Goal: Entertainment & Leisure: Browse casually

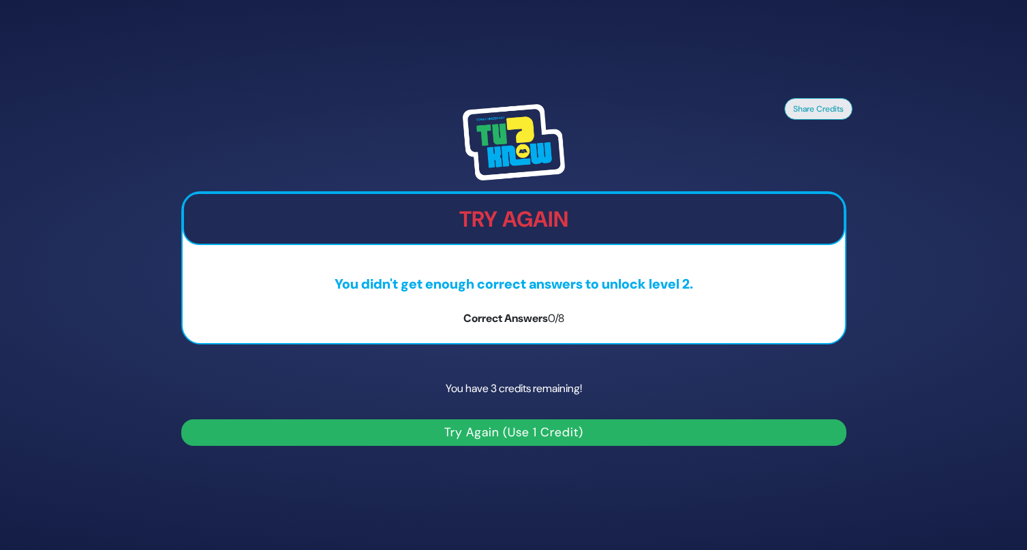
click at [457, 433] on button "Try Again (Use 1 Credit)" at bounding box center [513, 433] width 665 height 27
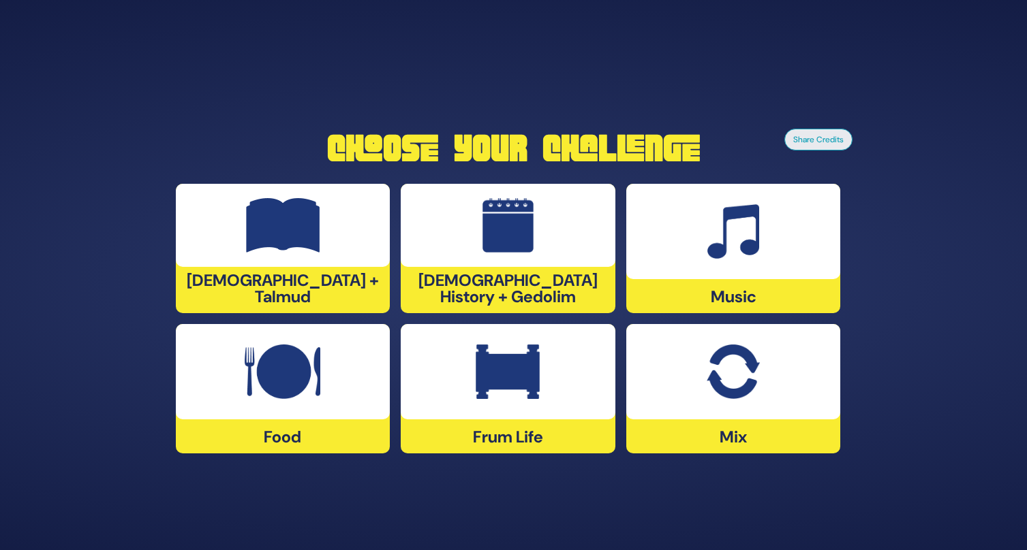
click at [755, 288] on div "Music" at bounding box center [733, 248] width 215 height 129
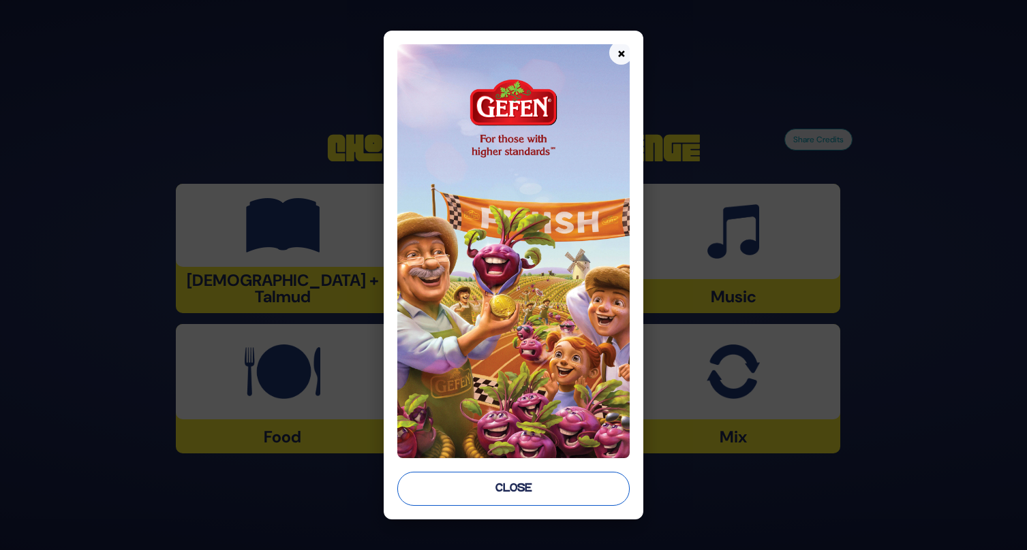
click at [529, 495] on button "Close" at bounding box center [513, 489] width 233 height 34
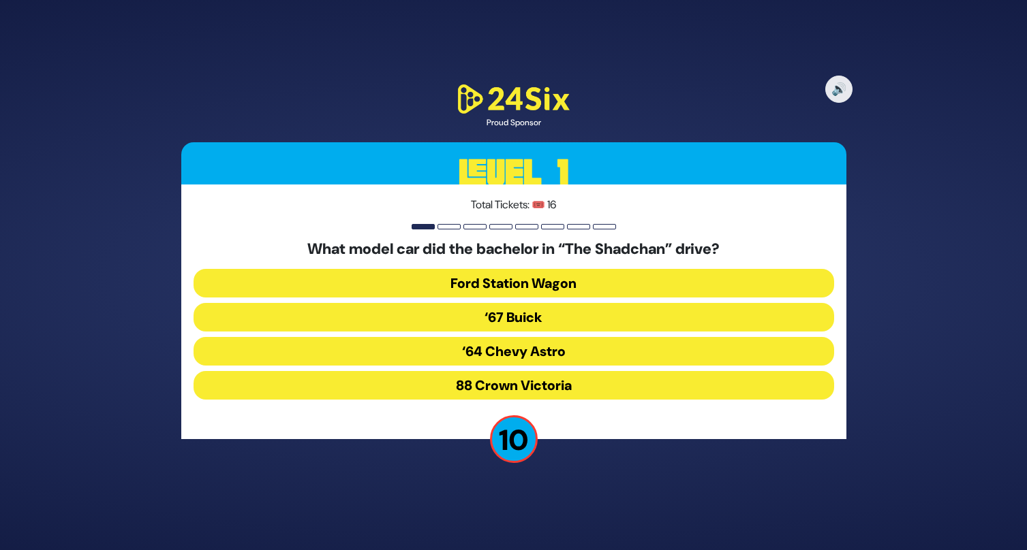
click at [728, 219] on div "Total Tickets: 🎟️ 16 What model car did the bachelor in “The Shadchan” drive? F…" at bounding box center [513, 312] width 665 height 255
click at [593, 317] on button "‘67 Buick" at bounding box center [513, 317] width 640 height 29
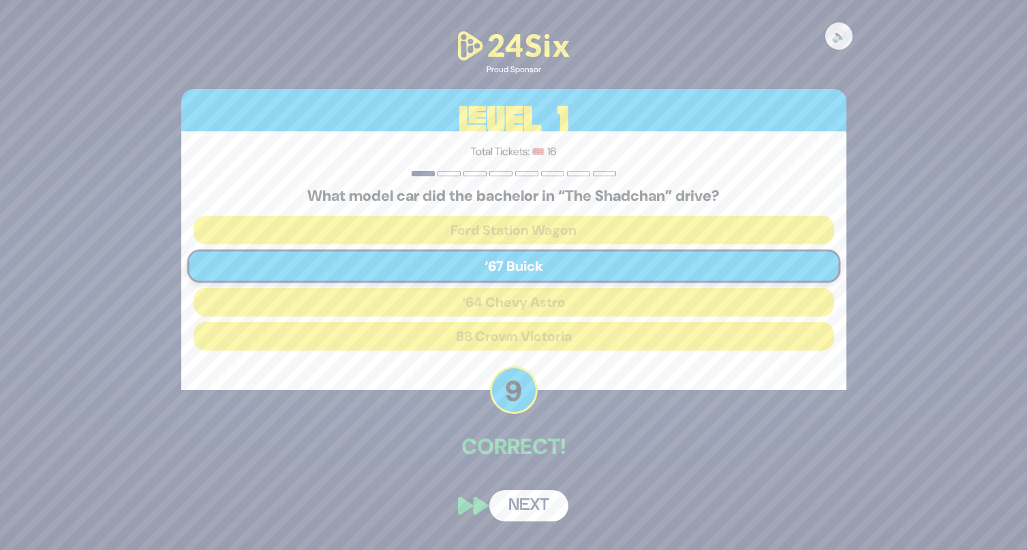
click at [536, 503] on button "Next" at bounding box center [528, 505] width 79 height 31
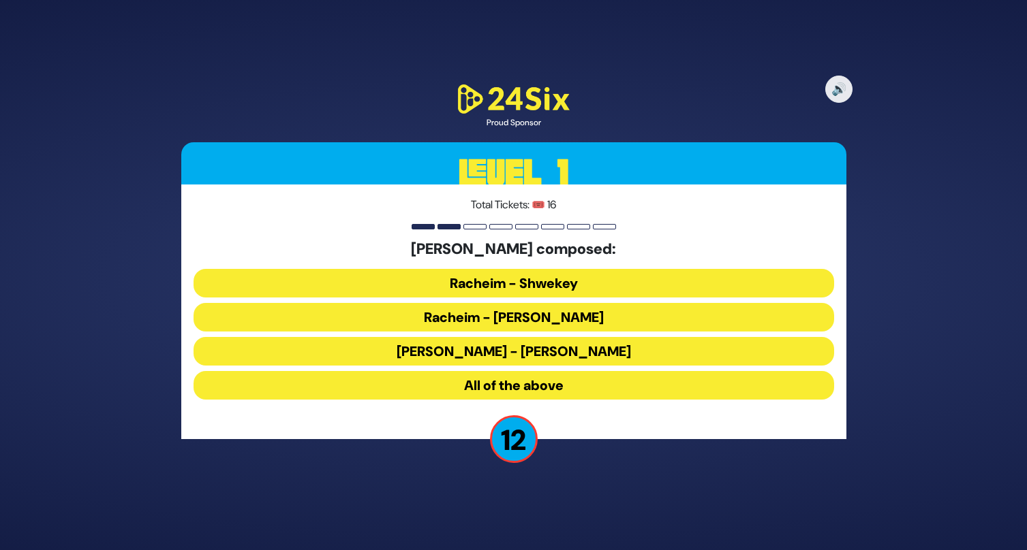
click at [564, 386] on button "All of the above" at bounding box center [513, 385] width 640 height 29
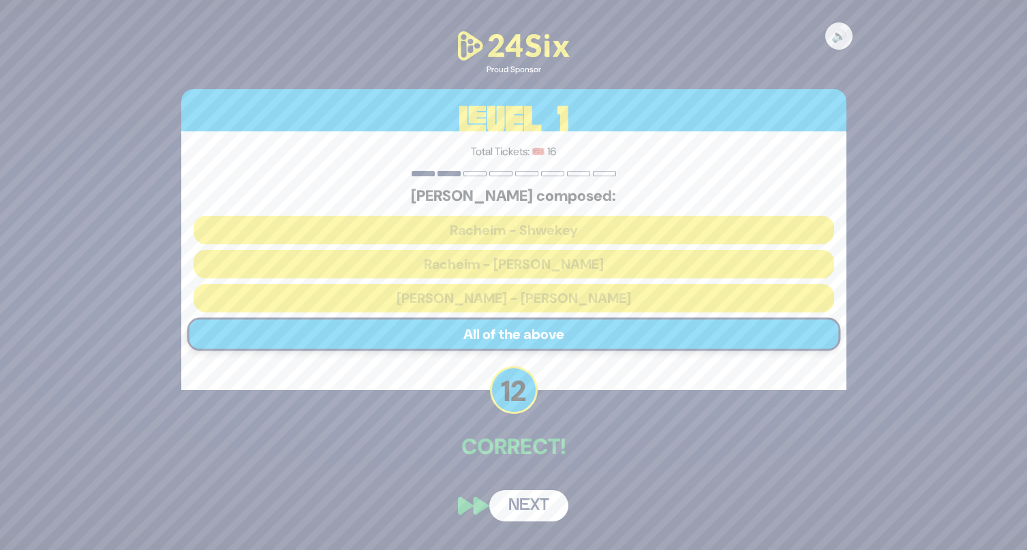
click at [525, 503] on button "Next" at bounding box center [528, 505] width 79 height 31
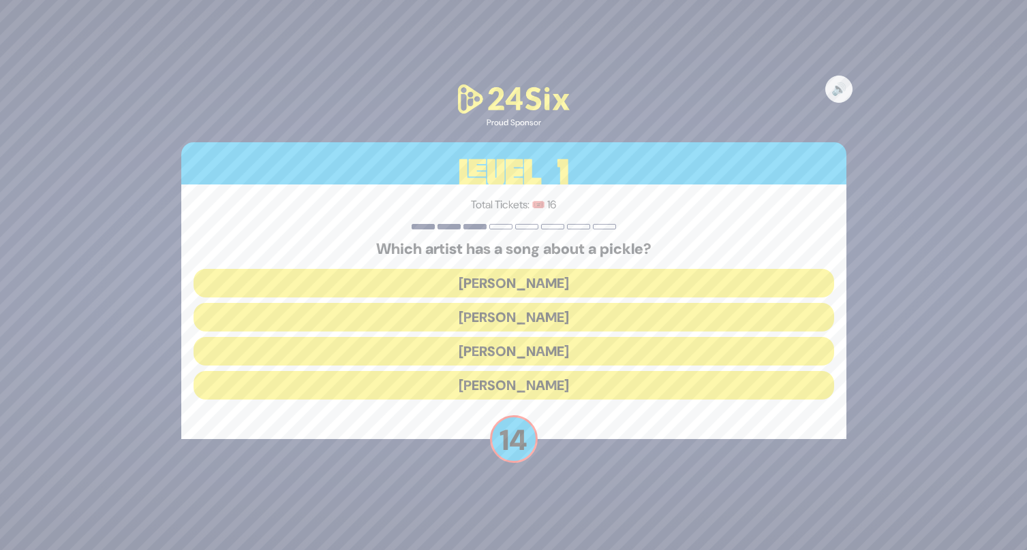
click at [577, 287] on button "[PERSON_NAME]" at bounding box center [513, 283] width 640 height 29
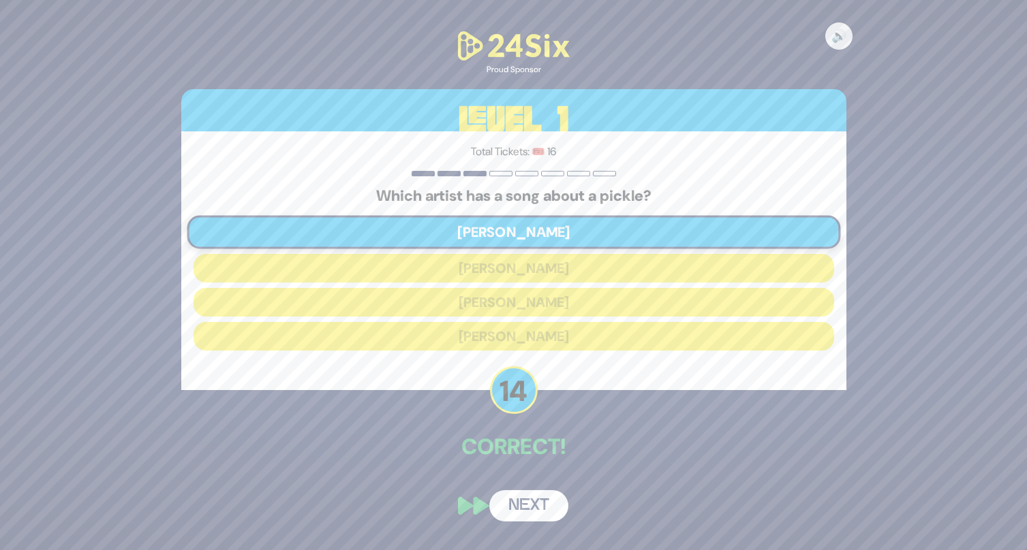
click at [529, 505] on button "Next" at bounding box center [528, 505] width 79 height 31
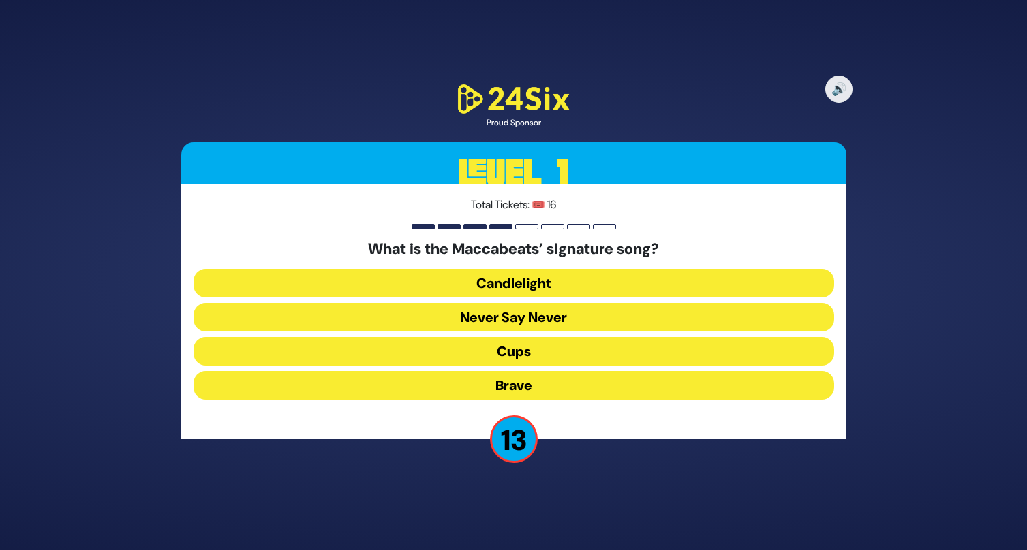
click at [552, 283] on button "Candlelight" at bounding box center [513, 283] width 640 height 29
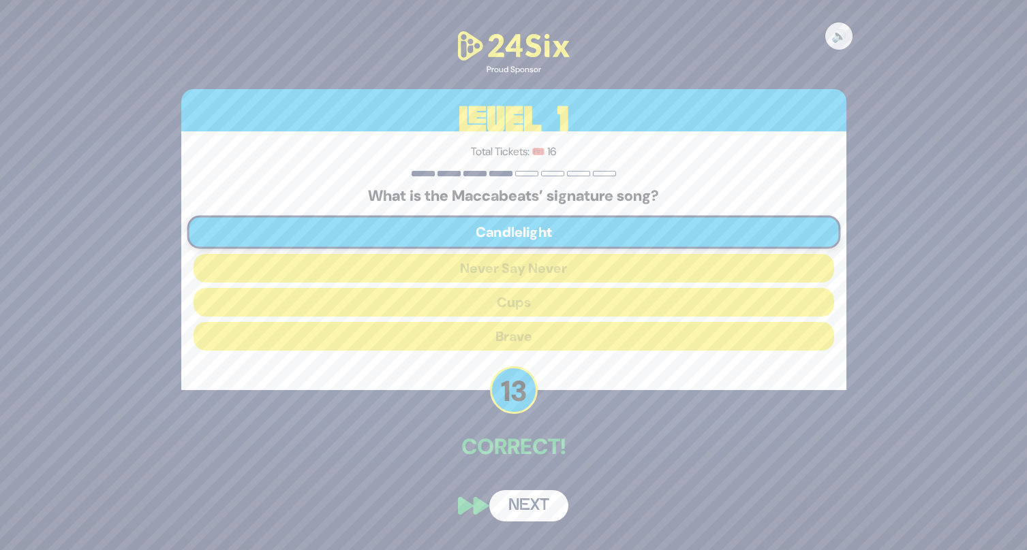
click at [529, 494] on button "Next" at bounding box center [528, 505] width 79 height 31
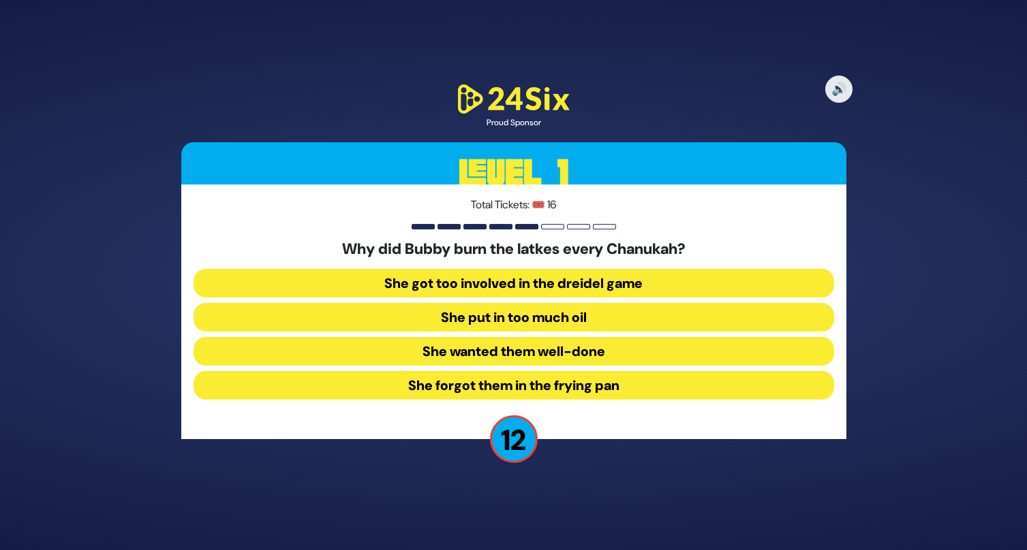
click at [511, 386] on button "She forgot them in the frying pan" at bounding box center [513, 385] width 640 height 29
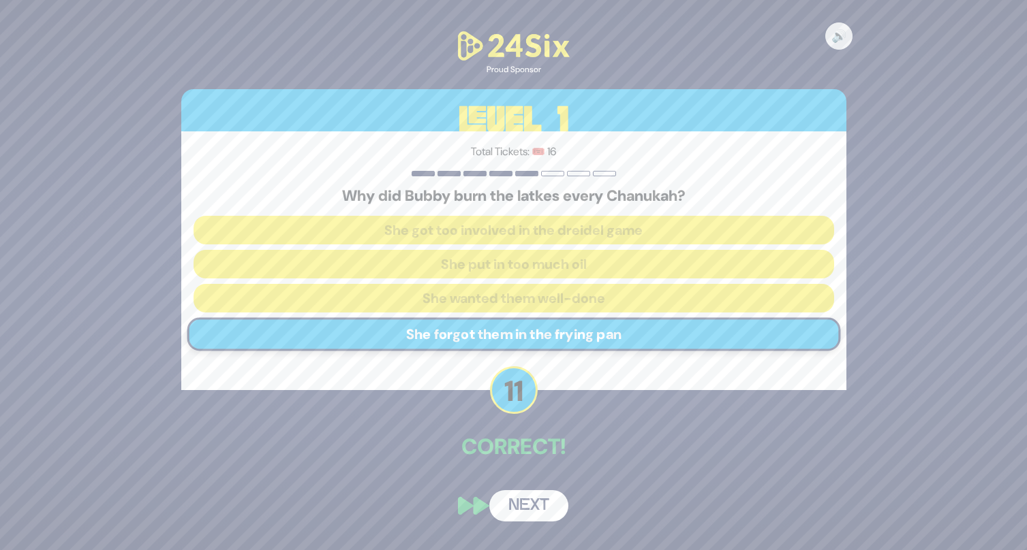
click at [524, 505] on button "Next" at bounding box center [528, 505] width 79 height 31
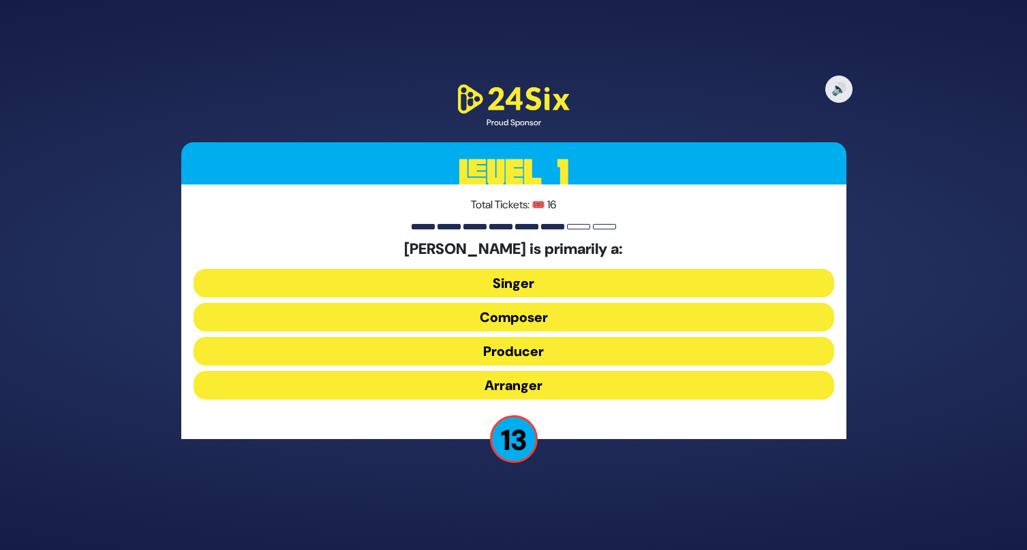
click at [548, 354] on button "Producer" at bounding box center [513, 351] width 640 height 29
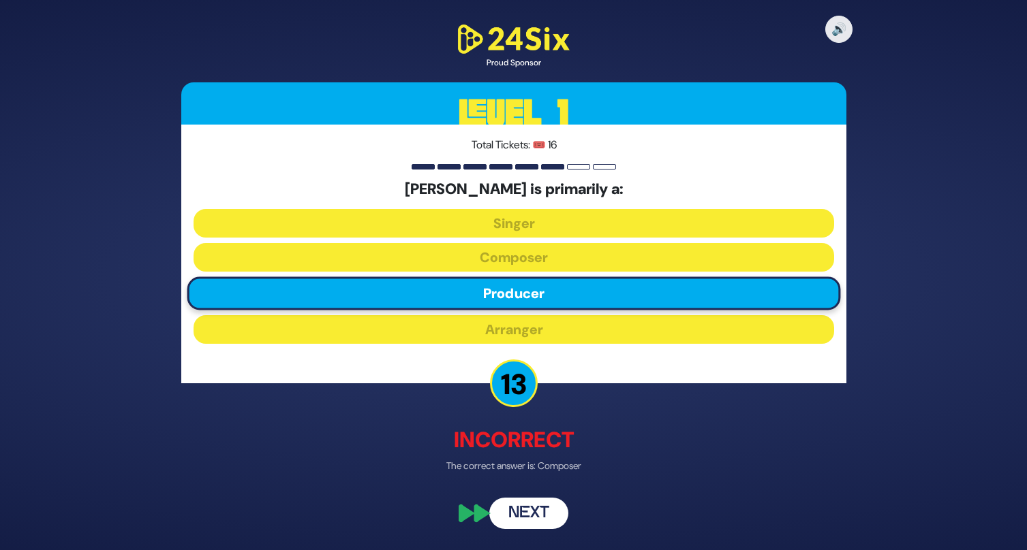
click at [522, 518] on button "Next" at bounding box center [528, 512] width 79 height 31
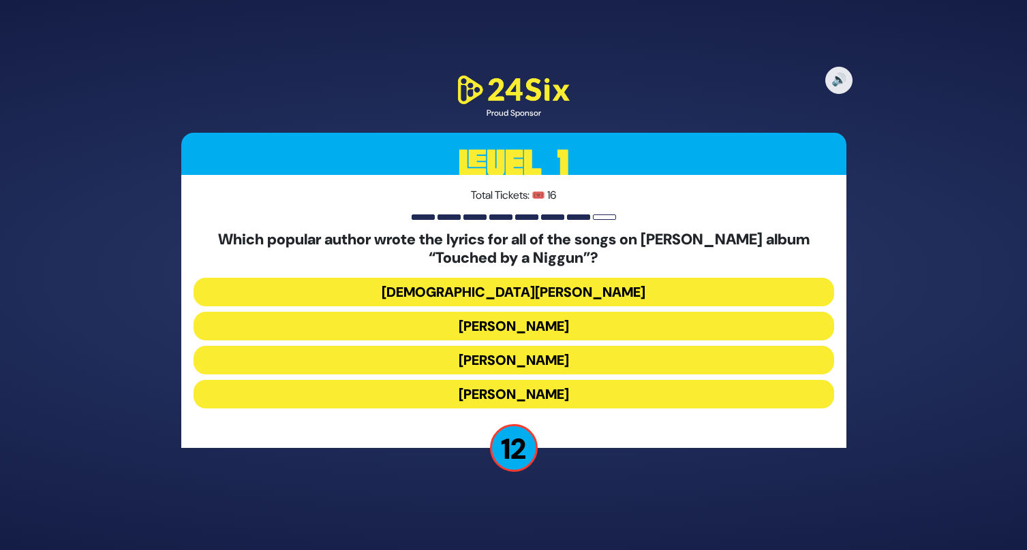
click at [569, 294] on button "[DEMOGRAPHIC_DATA][PERSON_NAME]" at bounding box center [513, 292] width 640 height 29
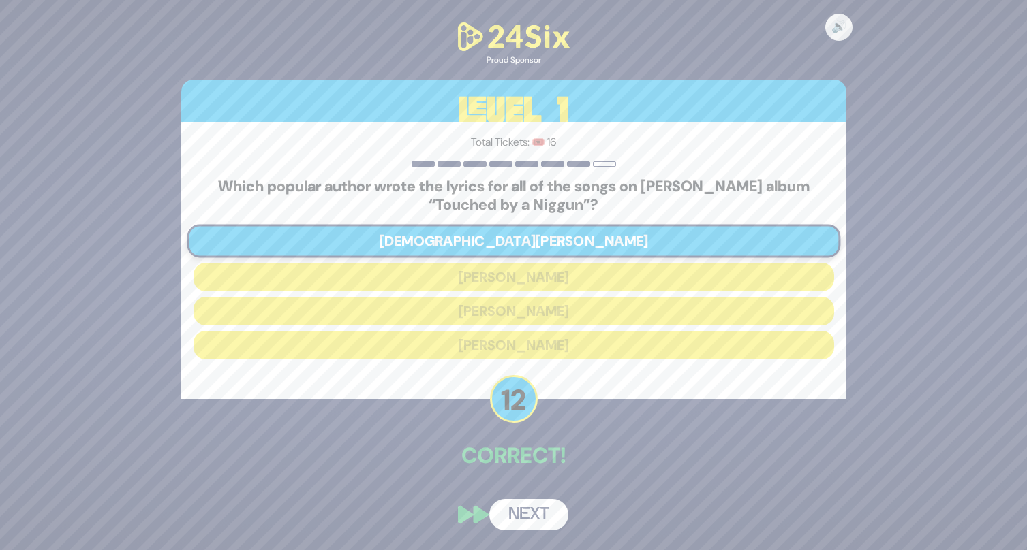
click at [526, 505] on button "Next" at bounding box center [528, 514] width 79 height 31
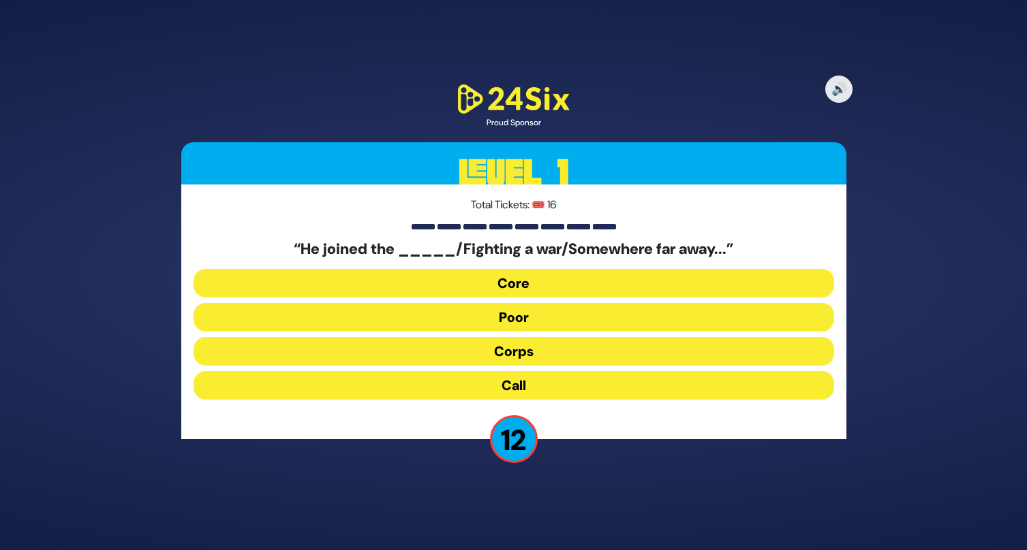
click at [465, 354] on button "Corps" at bounding box center [513, 351] width 640 height 29
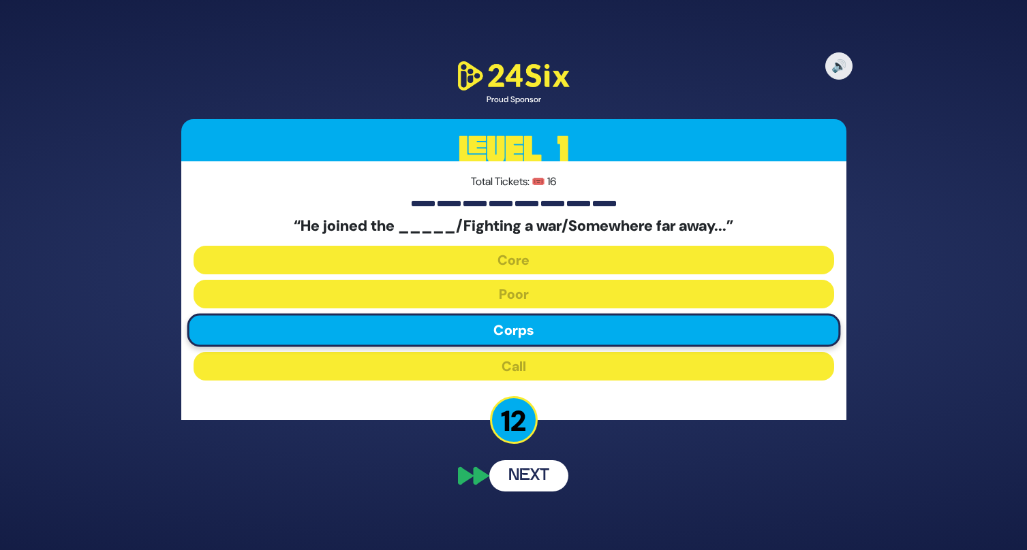
click at [538, 471] on button "Next" at bounding box center [528, 475] width 79 height 31
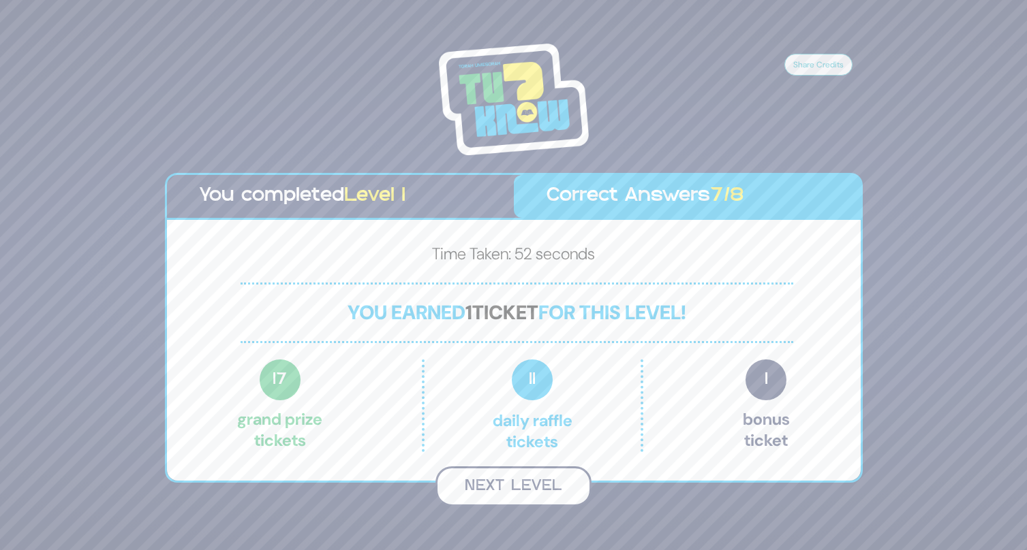
click at [527, 478] on button "Next Level" at bounding box center [513, 487] width 156 height 40
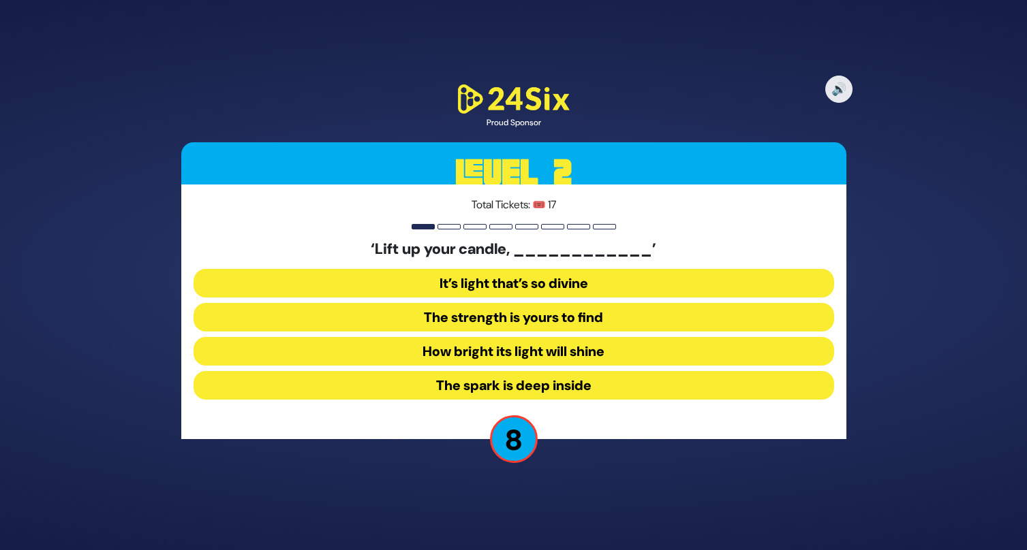
click at [451, 390] on button "The spark is deep inside" at bounding box center [513, 385] width 640 height 29
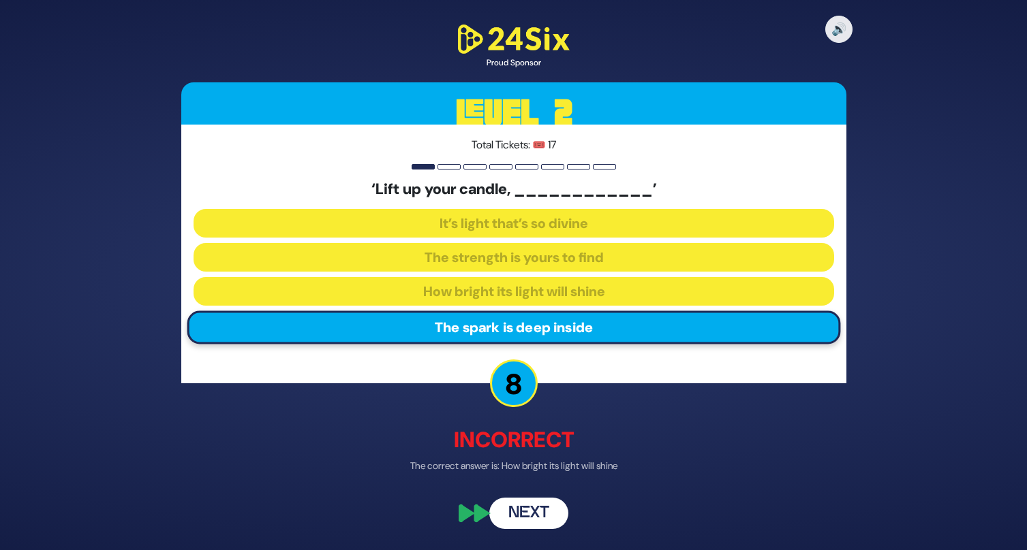
click at [537, 516] on button "Next" at bounding box center [528, 512] width 79 height 31
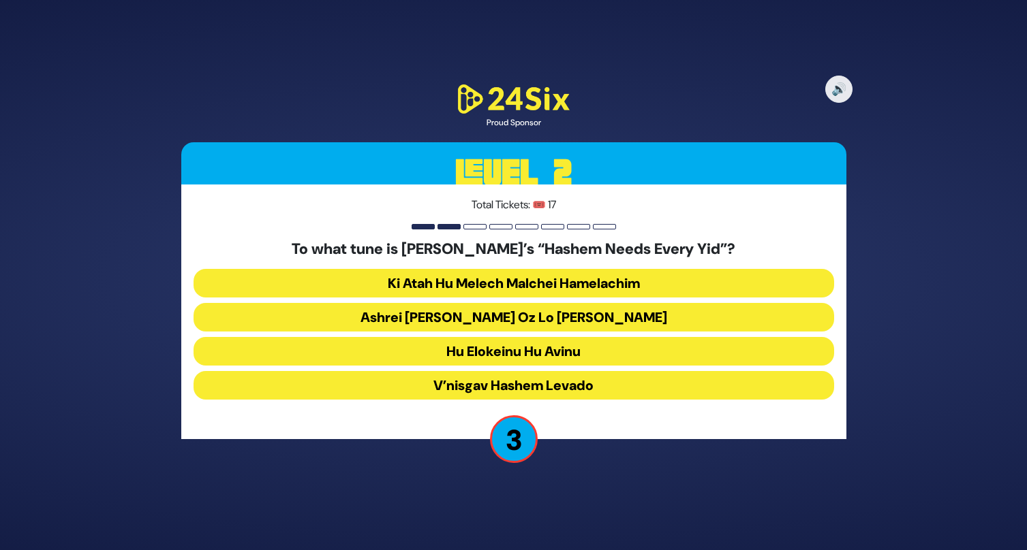
click at [403, 351] on button "Hu Elokeinu Hu Avinu" at bounding box center [513, 351] width 640 height 29
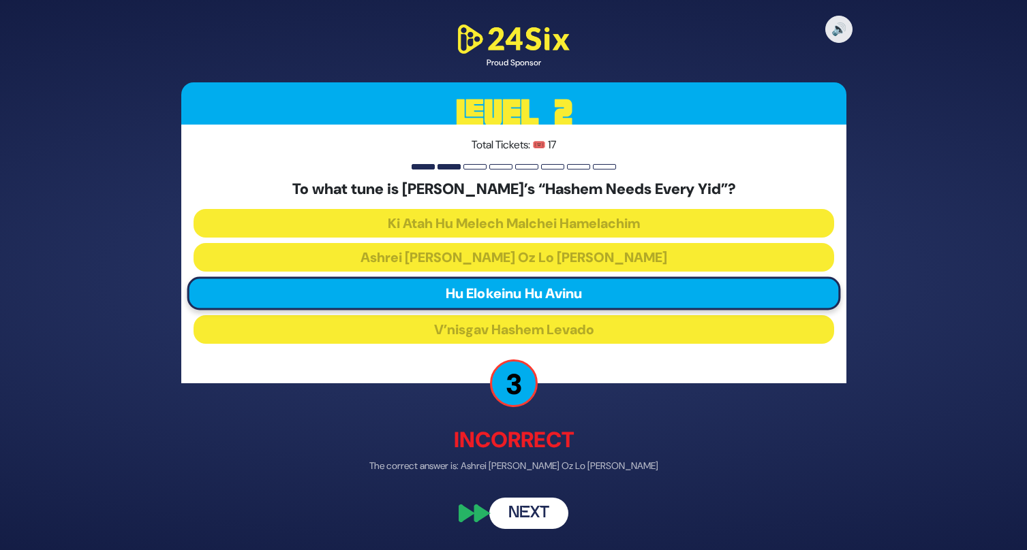
click at [526, 498] on button "Next" at bounding box center [528, 512] width 79 height 31
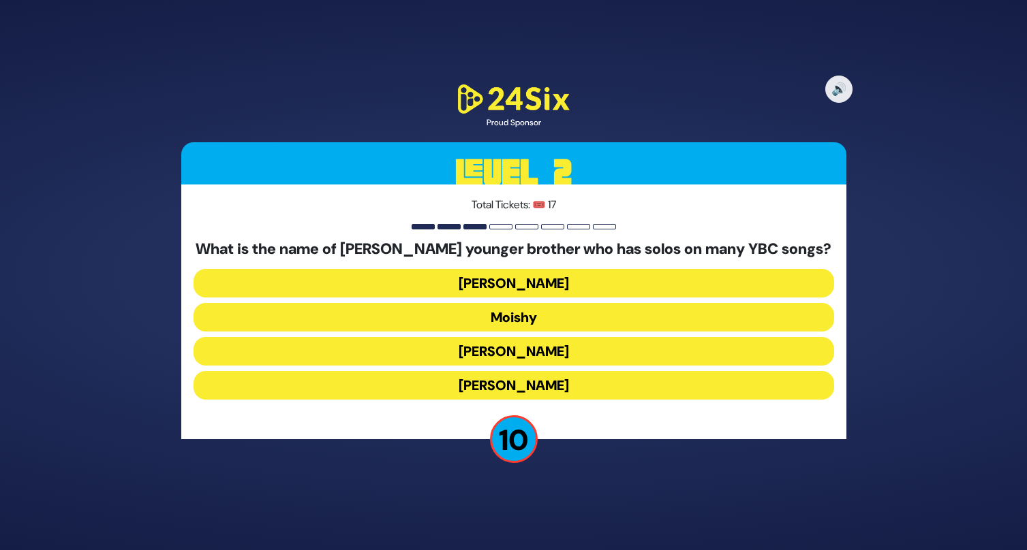
click at [511, 392] on button "[PERSON_NAME]" at bounding box center [513, 385] width 640 height 29
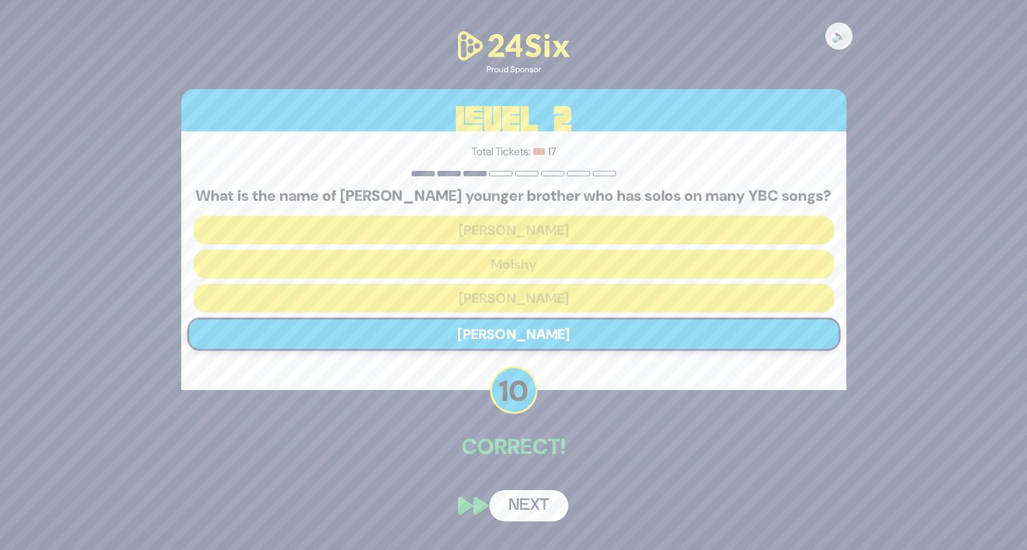
click at [517, 499] on button "Next" at bounding box center [528, 505] width 79 height 31
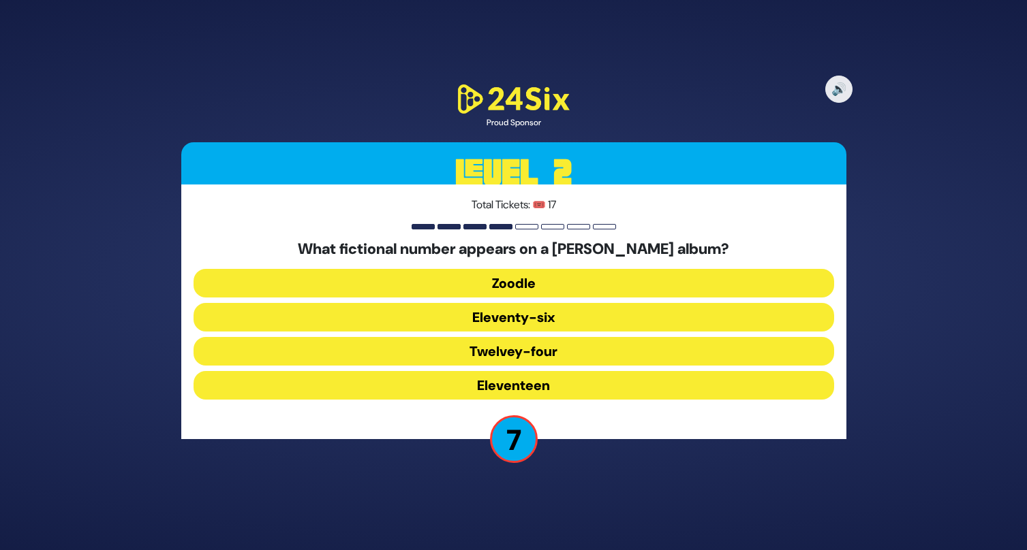
click at [533, 316] on button "Eleventy-six" at bounding box center [513, 317] width 640 height 29
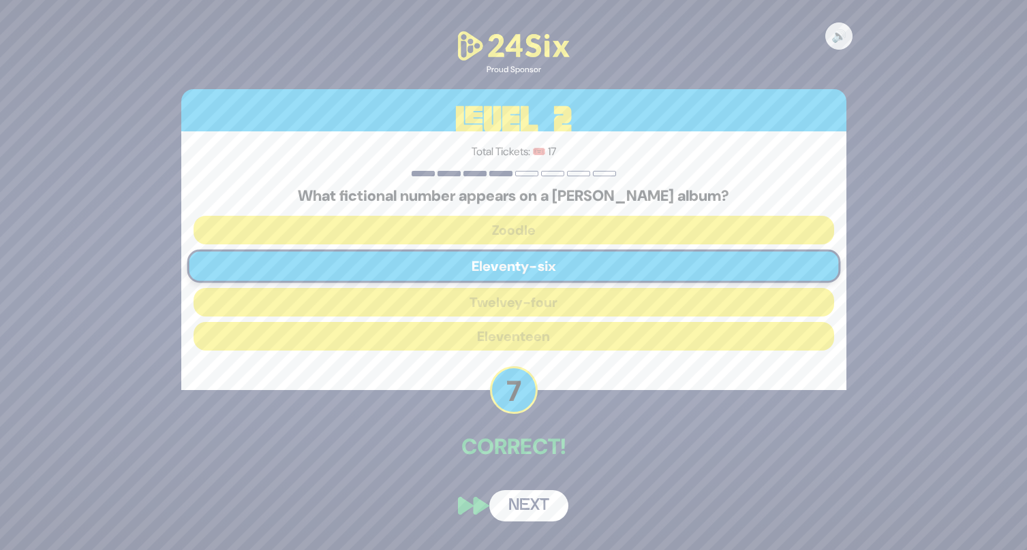
click at [534, 510] on button "Next" at bounding box center [528, 505] width 79 height 31
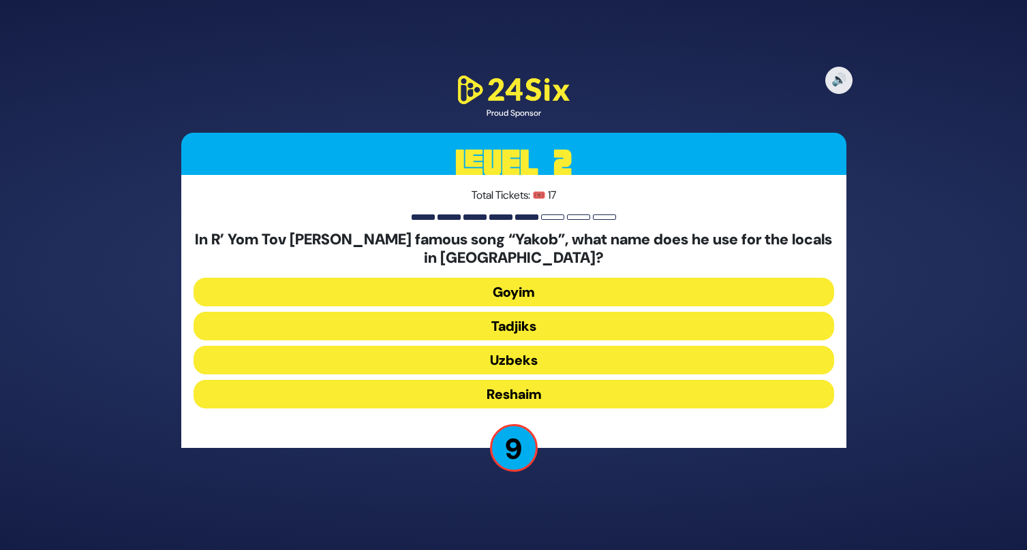
click at [469, 361] on button "Uzbeks" at bounding box center [513, 360] width 640 height 29
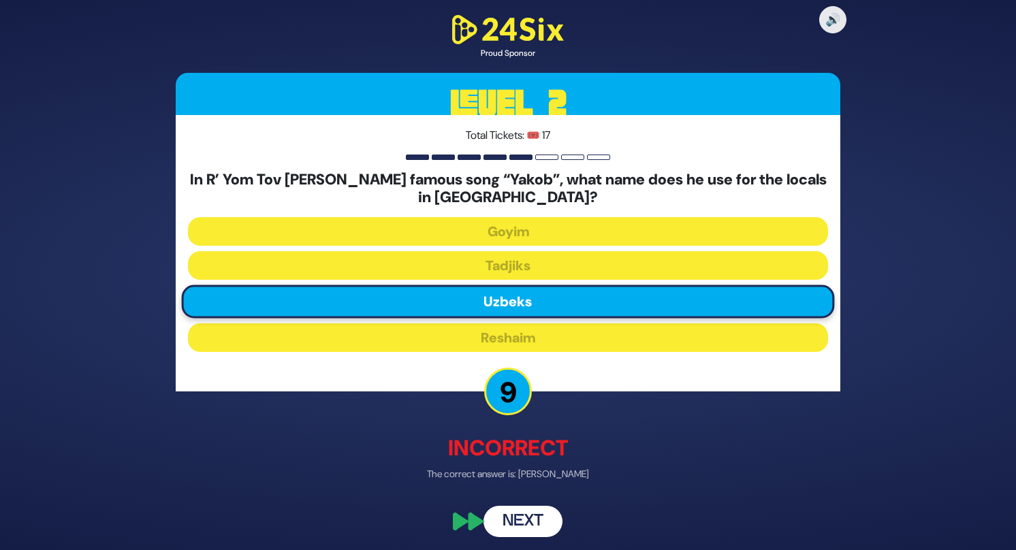
click at [529, 516] on button "Next" at bounding box center [523, 522] width 79 height 31
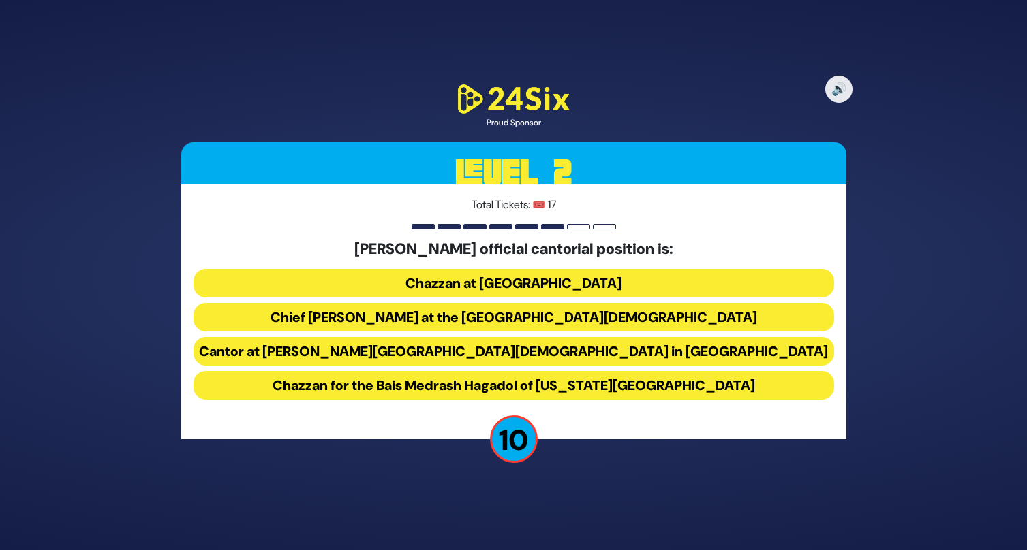
click at [451, 314] on button "Chief [PERSON_NAME] at the [GEOGRAPHIC_DATA][DEMOGRAPHIC_DATA]" at bounding box center [513, 317] width 640 height 29
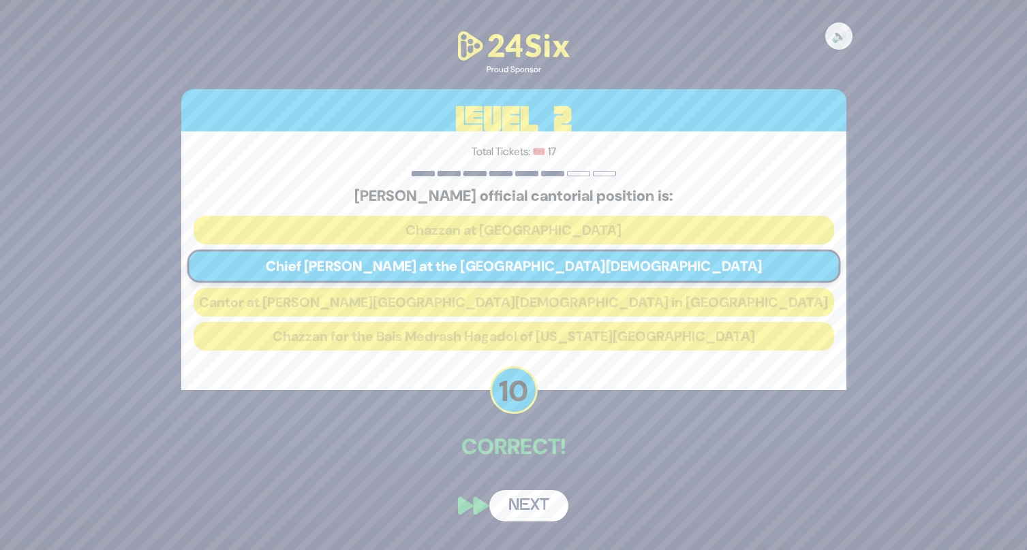
click at [514, 511] on button "Next" at bounding box center [528, 505] width 79 height 31
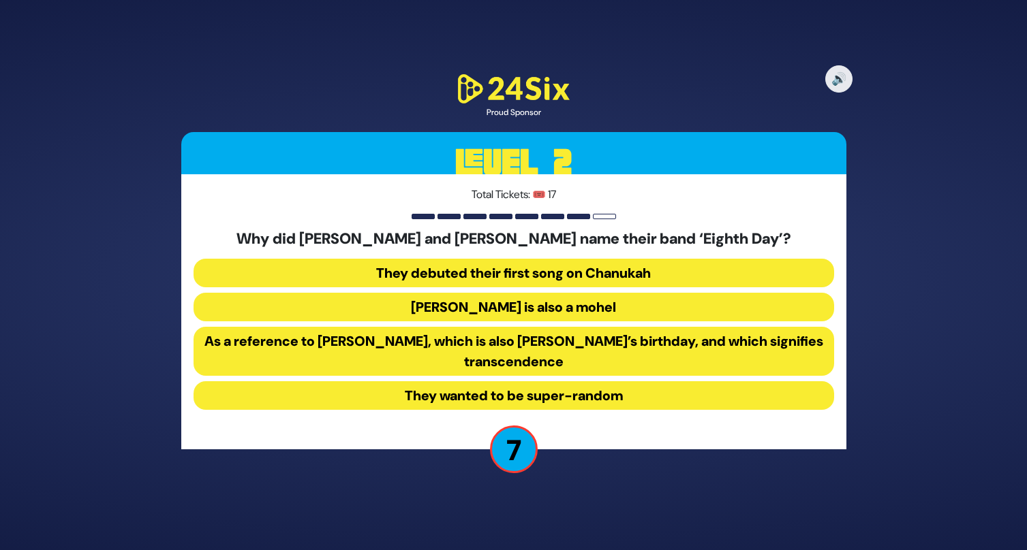
click at [508, 277] on button "They debuted their first song on Chanukah" at bounding box center [513, 273] width 640 height 29
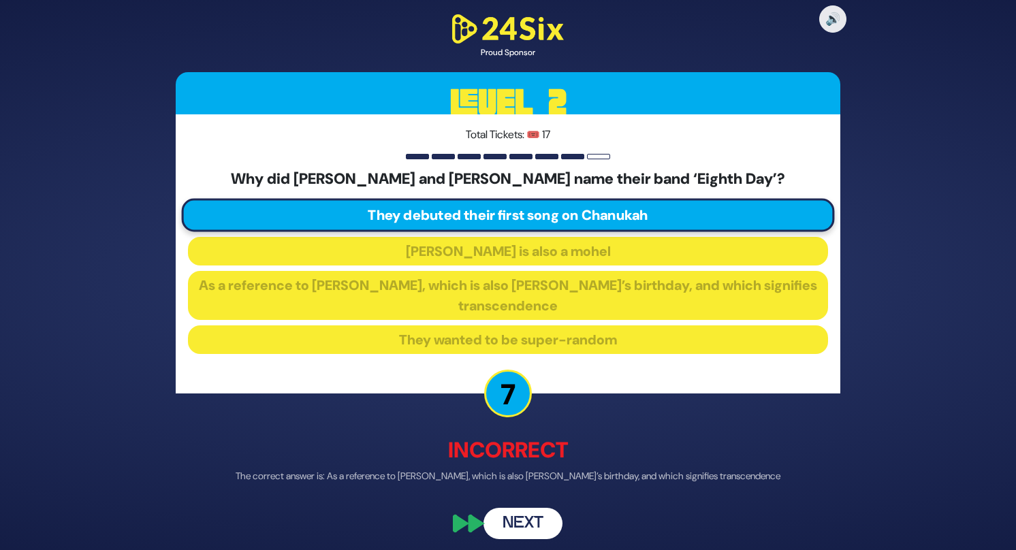
click at [527, 522] on button "Next" at bounding box center [523, 523] width 79 height 31
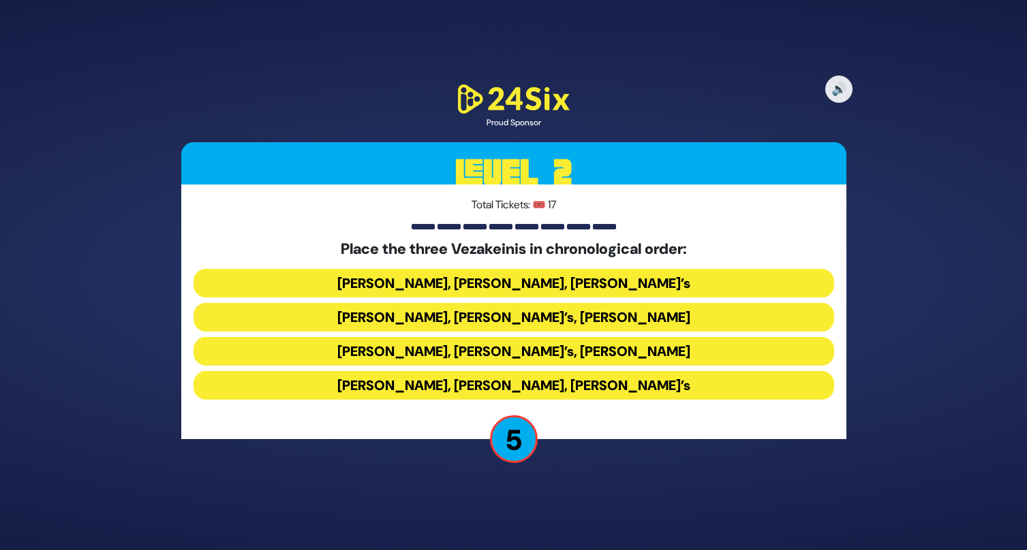
click at [433, 385] on button "[PERSON_NAME], [PERSON_NAME], [PERSON_NAME]’s" at bounding box center [513, 385] width 640 height 29
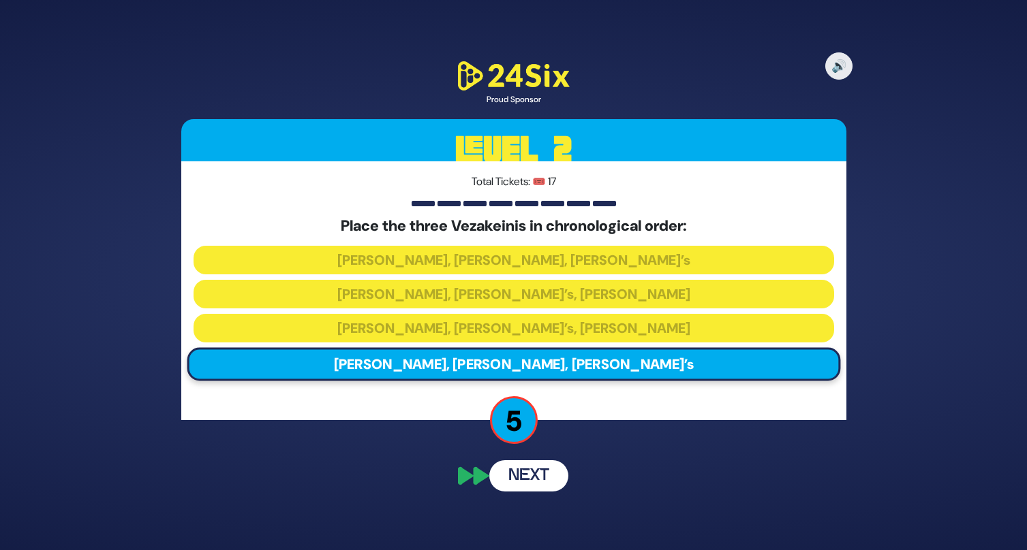
click at [524, 482] on button "Next" at bounding box center [528, 475] width 79 height 31
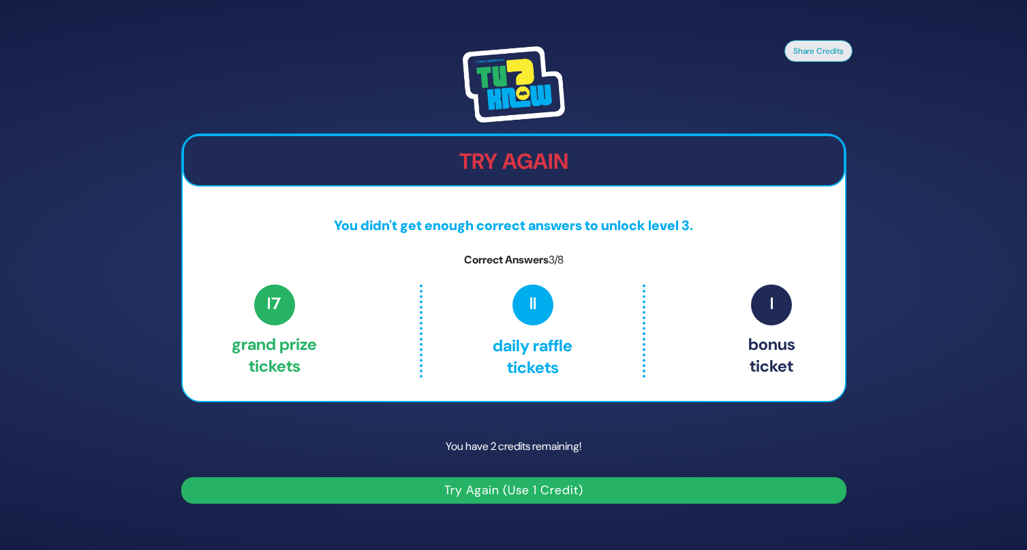
click at [520, 493] on button "Try Again (Use 1 Credit)" at bounding box center [513, 490] width 665 height 27
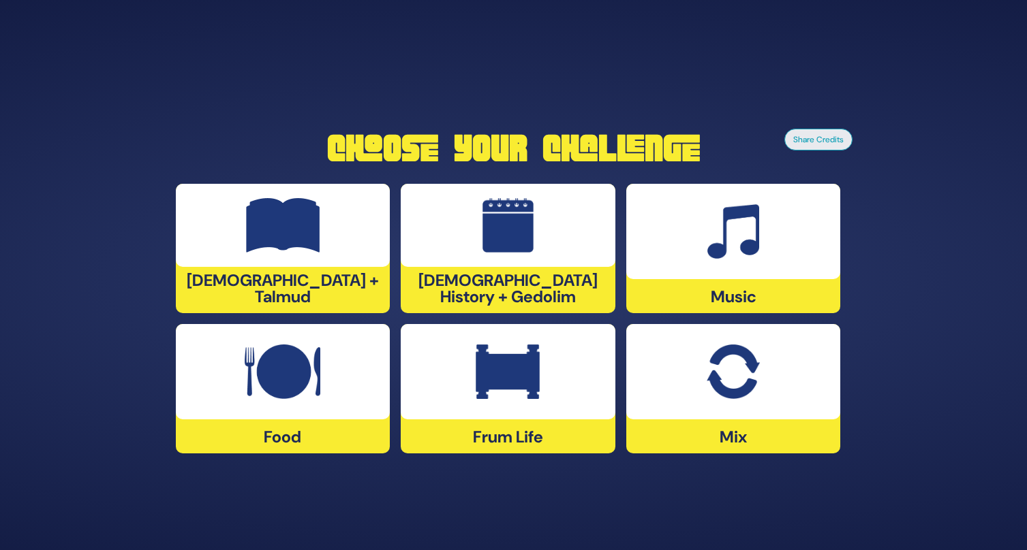
click at [289, 213] on img at bounding box center [283, 225] width 74 height 54
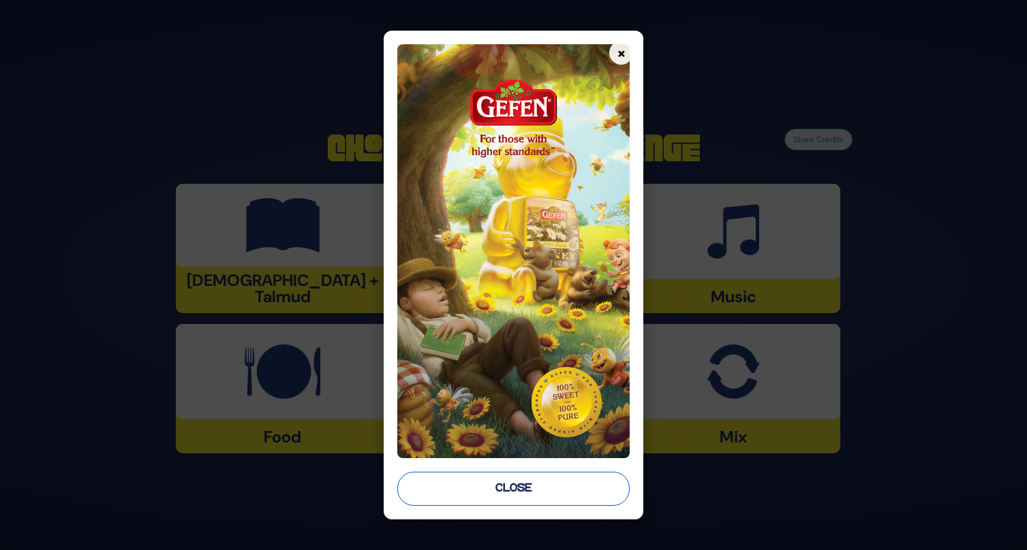
click at [432, 490] on button "Close" at bounding box center [513, 489] width 233 height 34
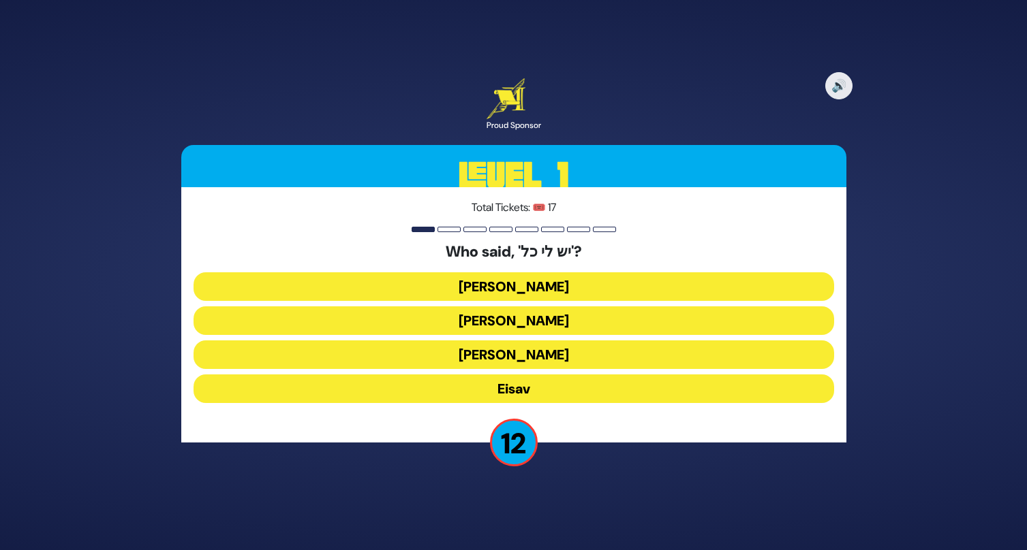
click at [507, 290] on button "Yaakov Avinu" at bounding box center [513, 286] width 640 height 29
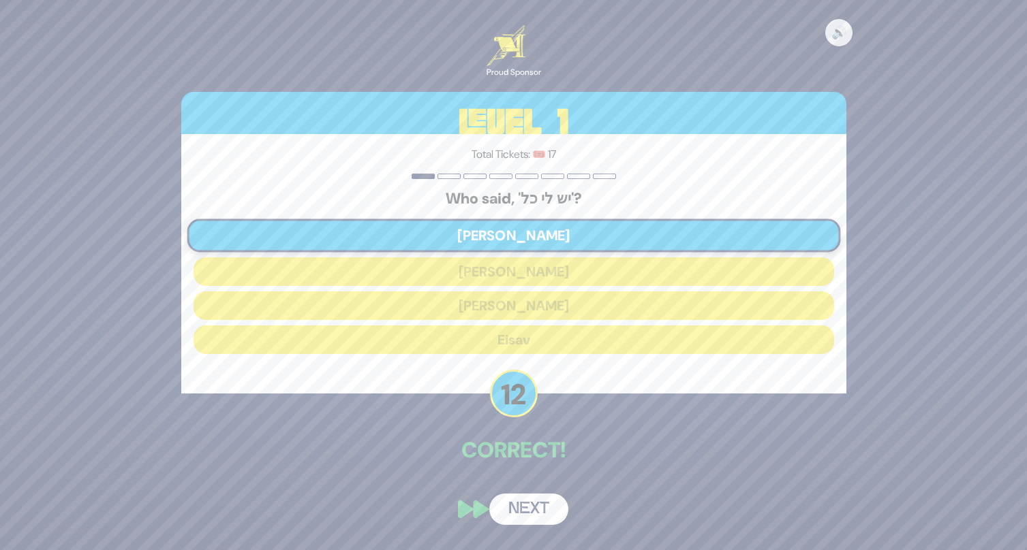
click at [535, 506] on button "Next" at bounding box center [528, 509] width 79 height 31
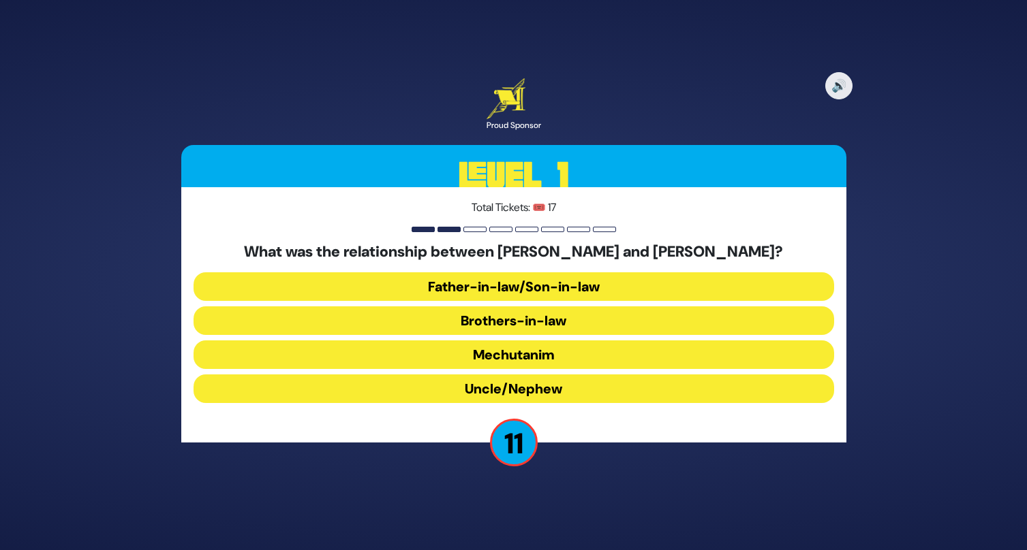
click at [522, 324] on button "Brothers-in-law" at bounding box center [513, 321] width 640 height 29
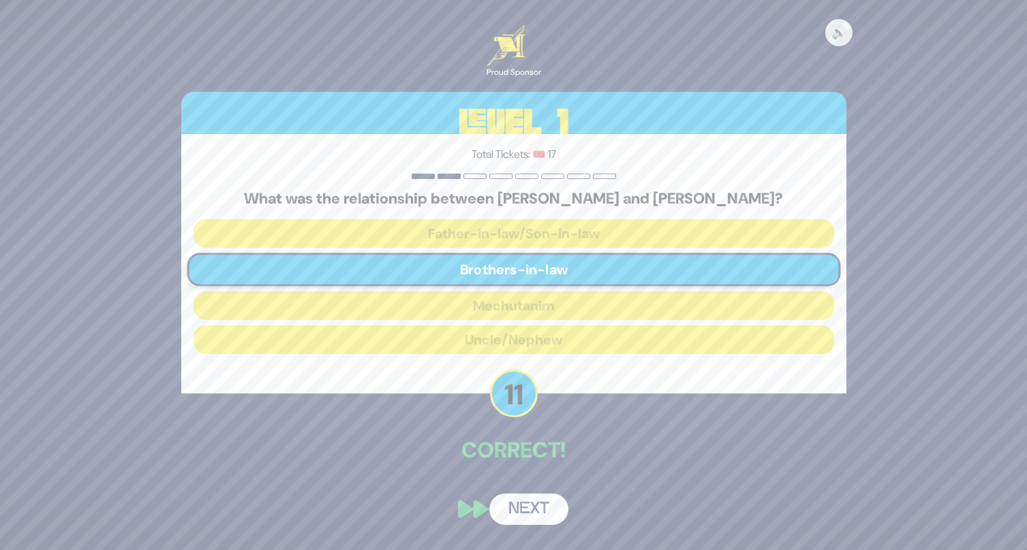
click at [530, 497] on button "Next" at bounding box center [528, 509] width 79 height 31
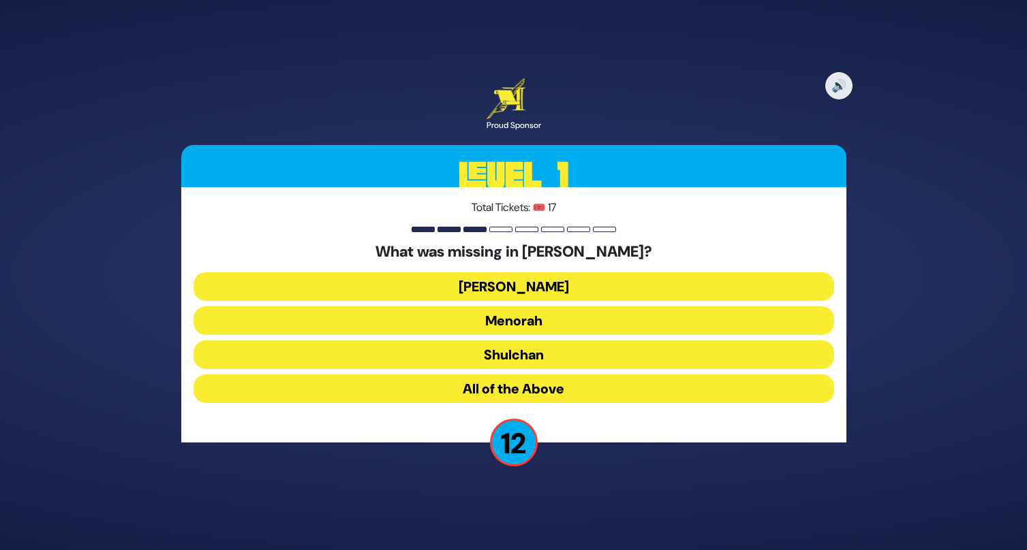
click at [499, 287] on button "Aron" at bounding box center [513, 286] width 640 height 29
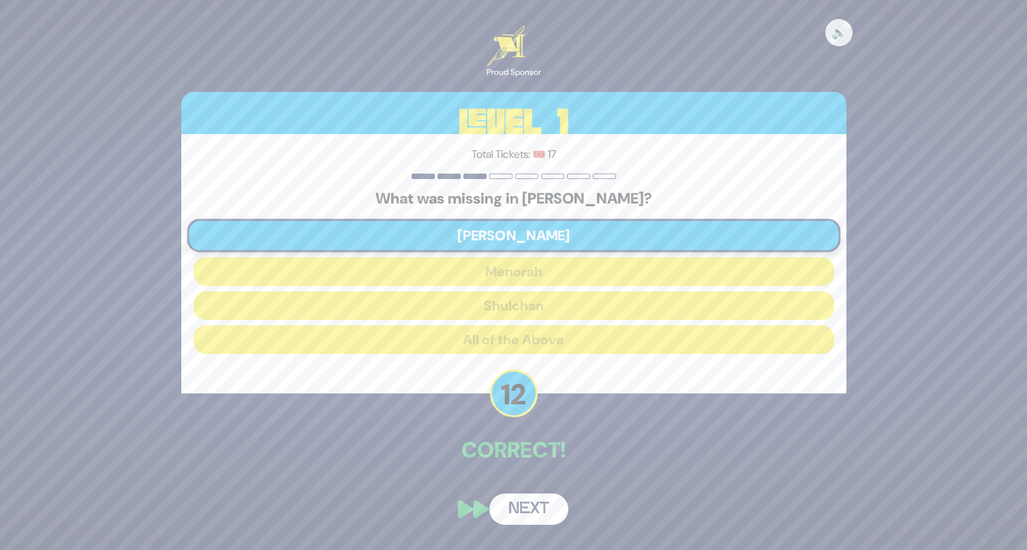
click at [537, 503] on button "Next" at bounding box center [528, 509] width 79 height 31
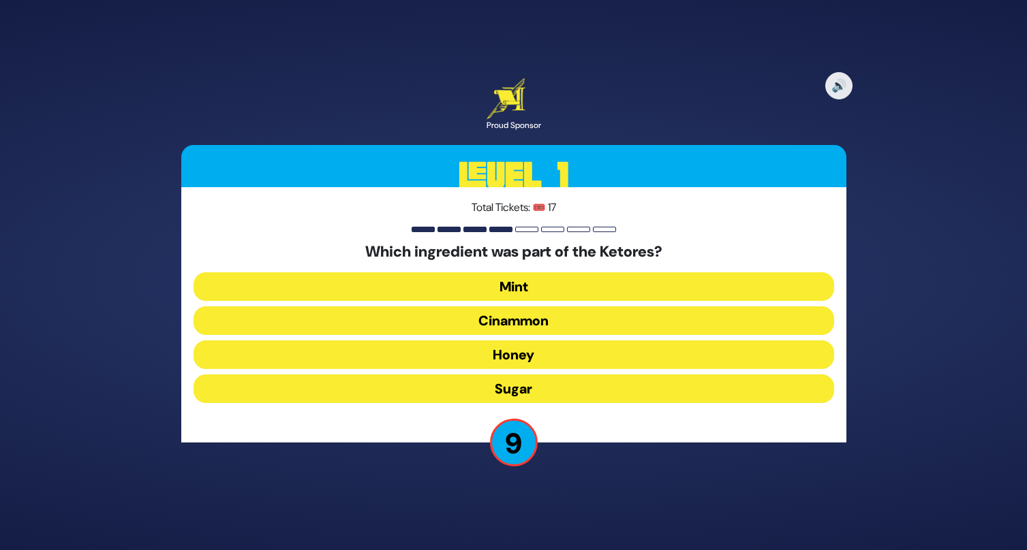
click at [513, 322] on button "Cinammon" at bounding box center [513, 321] width 640 height 29
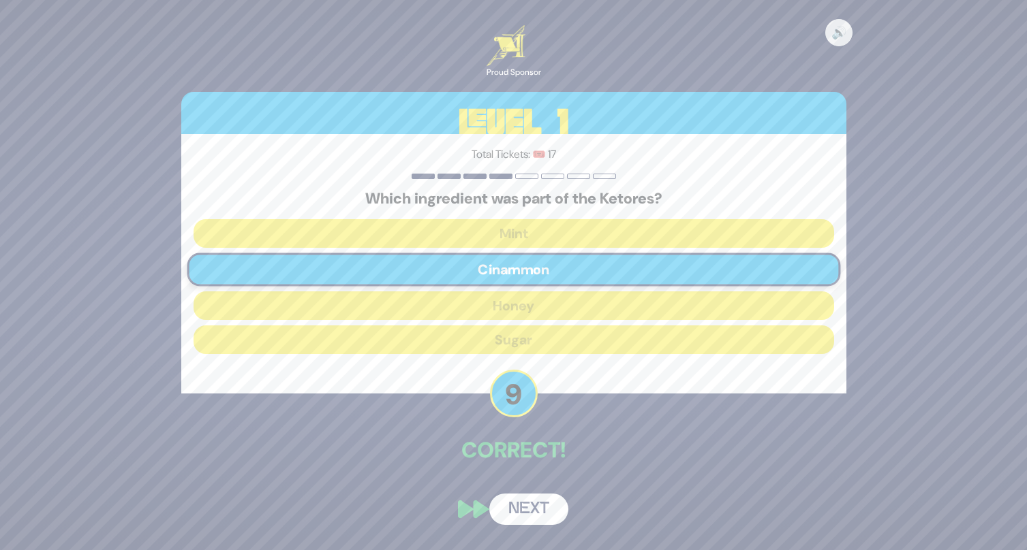
click at [529, 512] on button "Next" at bounding box center [528, 509] width 79 height 31
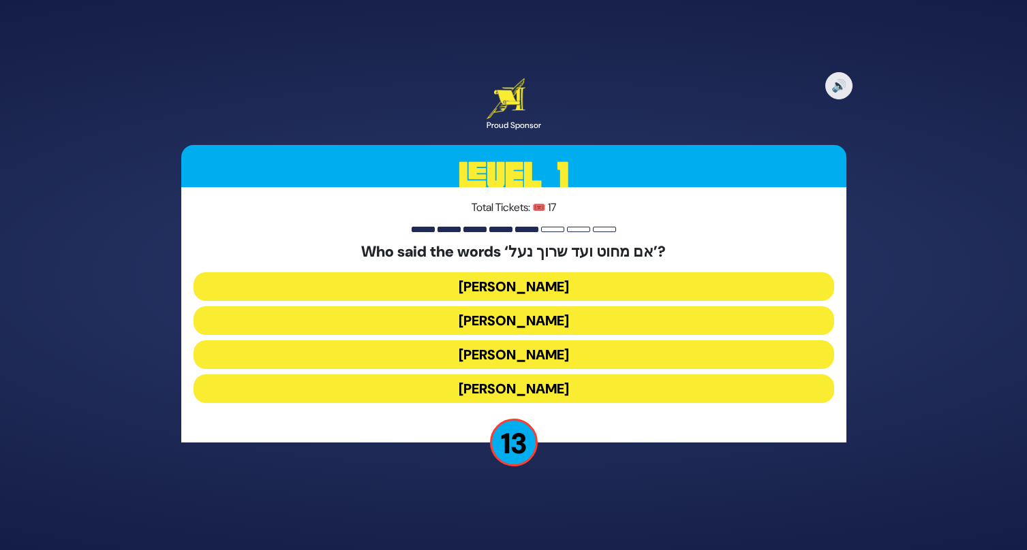
click at [515, 360] on button "Avraham Avinu" at bounding box center [513, 355] width 640 height 29
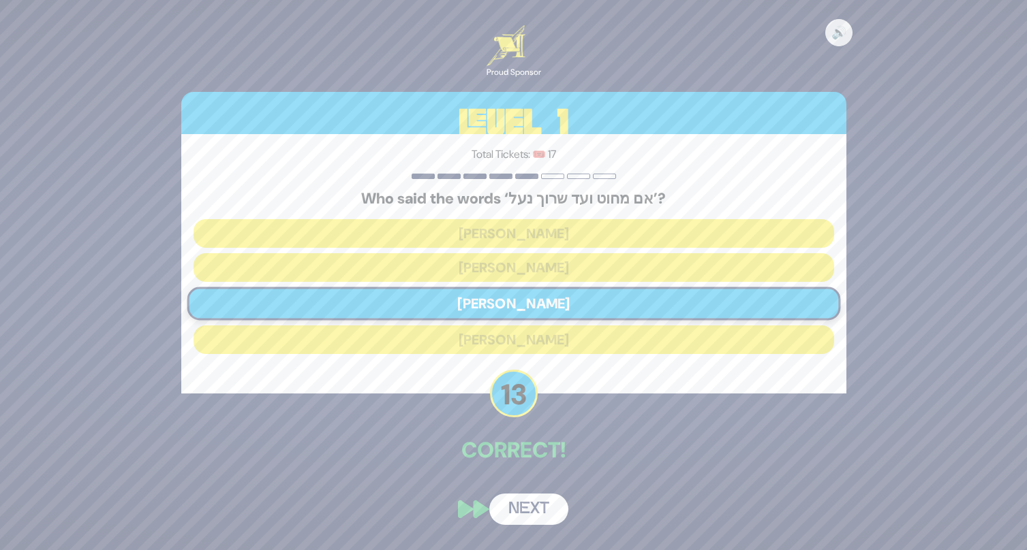
click at [521, 505] on button "Next" at bounding box center [528, 509] width 79 height 31
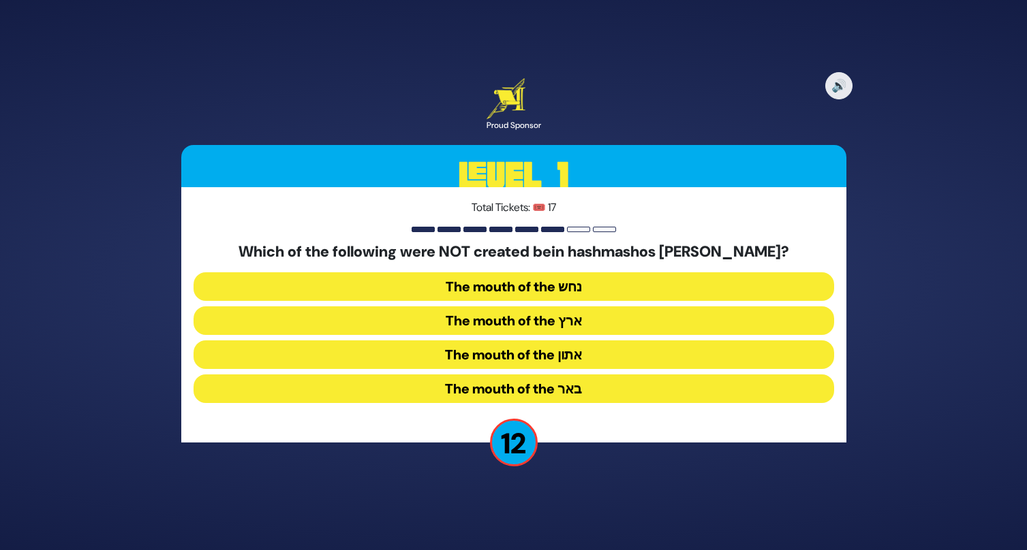
click at [568, 289] on button "The mouth of the נחש" at bounding box center [513, 286] width 640 height 29
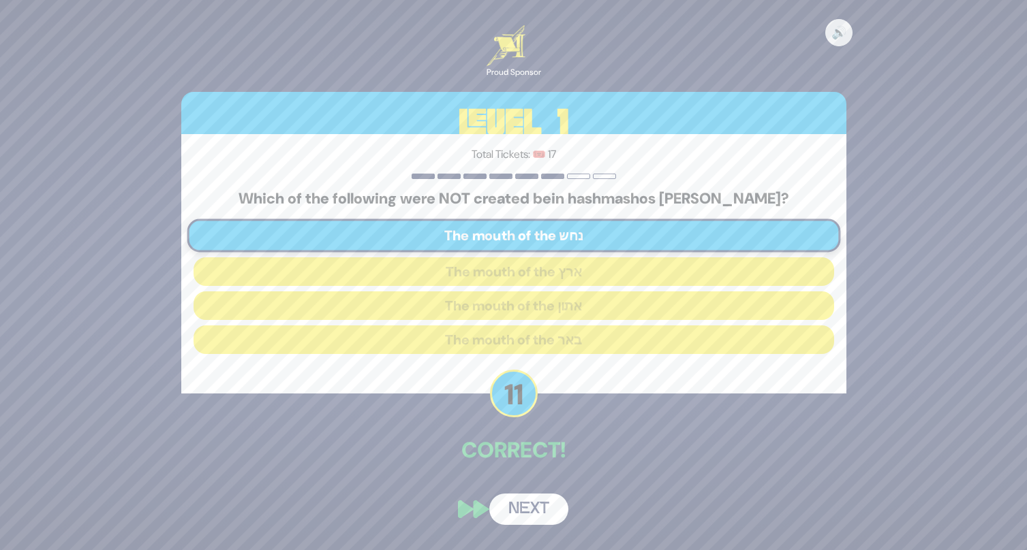
click at [534, 501] on button "Next" at bounding box center [528, 509] width 79 height 31
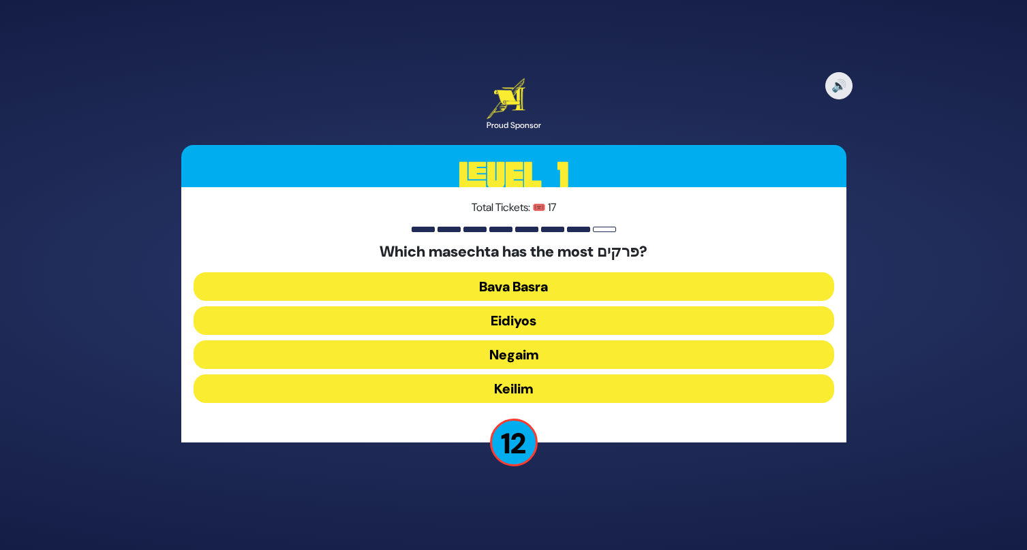
click at [534, 392] on button "Keilim" at bounding box center [513, 389] width 640 height 29
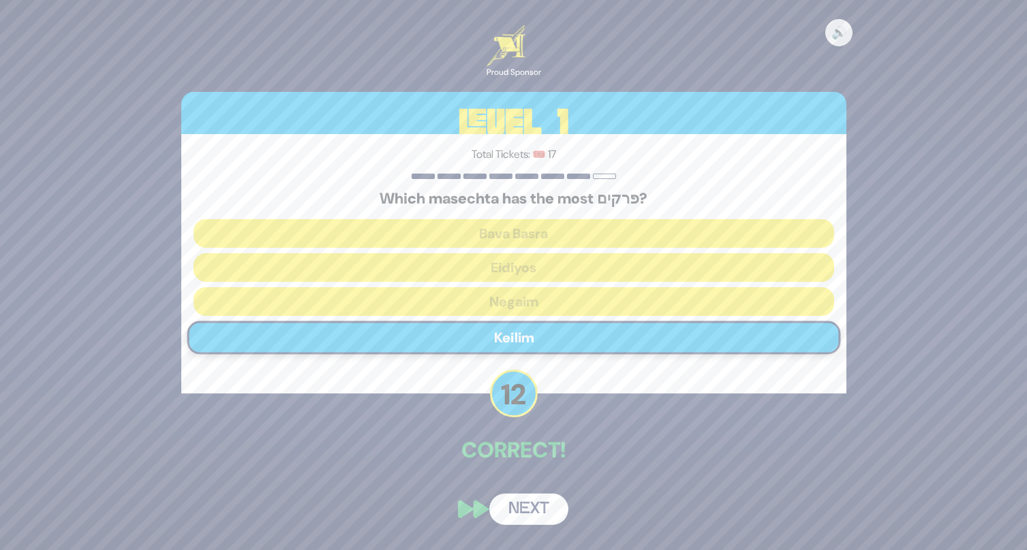
click at [528, 498] on button "Next" at bounding box center [528, 509] width 79 height 31
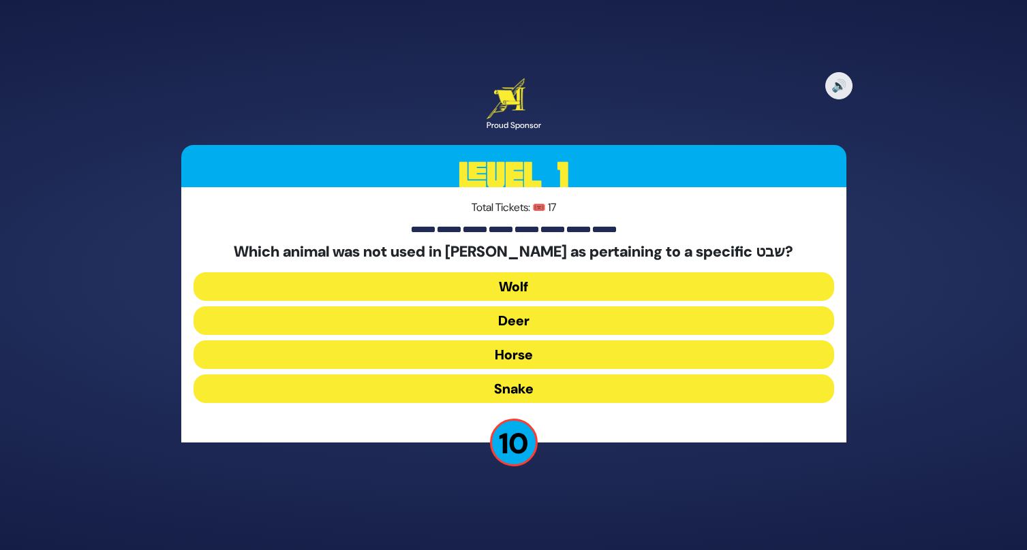
click at [529, 354] on button "Horse" at bounding box center [513, 355] width 640 height 29
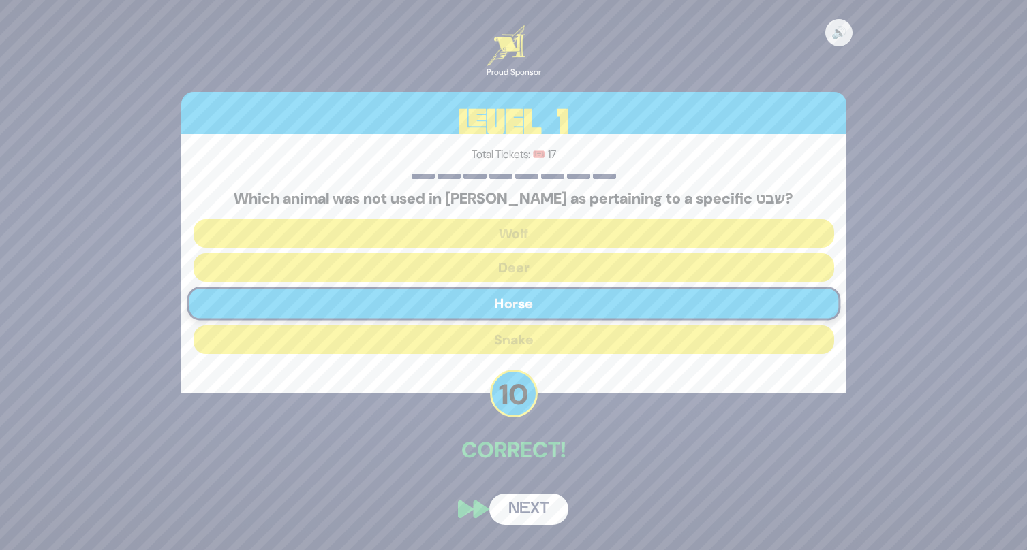
click at [524, 485] on div "🔊 Proud Sponsor Level 1 Total Tickets: 🎟️ 17 Which animal was not used in Birch…" at bounding box center [514, 275] width 698 height 532
click at [510, 524] on button "Next" at bounding box center [528, 509] width 79 height 31
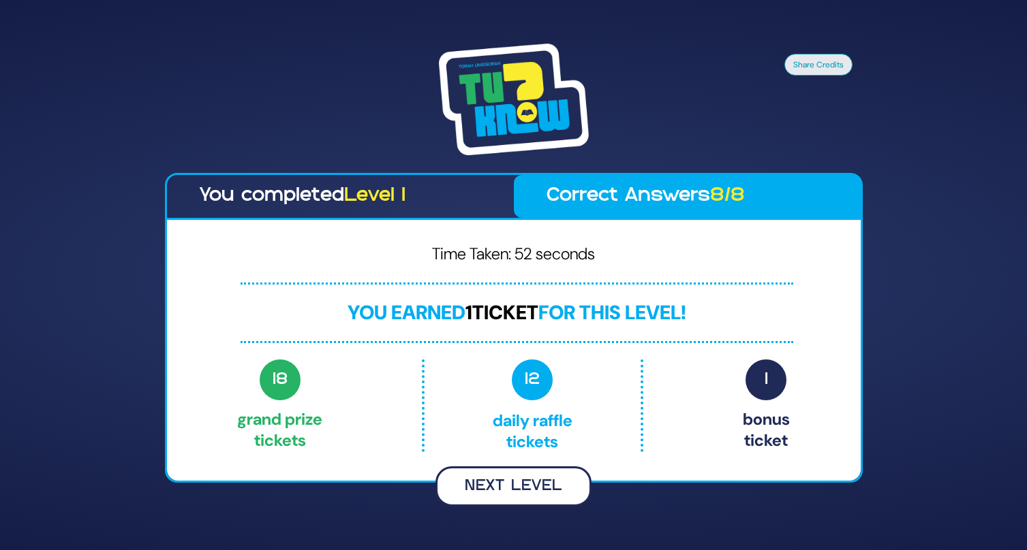
click at [454, 485] on button "Next Level" at bounding box center [513, 487] width 156 height 40
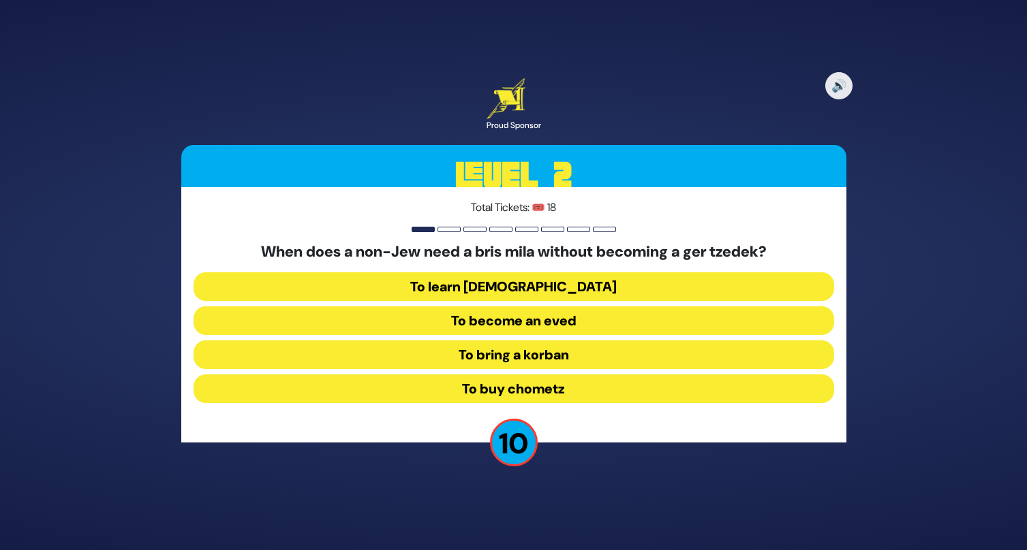
click at [518, 319] on button "To become an eved" at bounding box center [513, 321] width 640 height 29
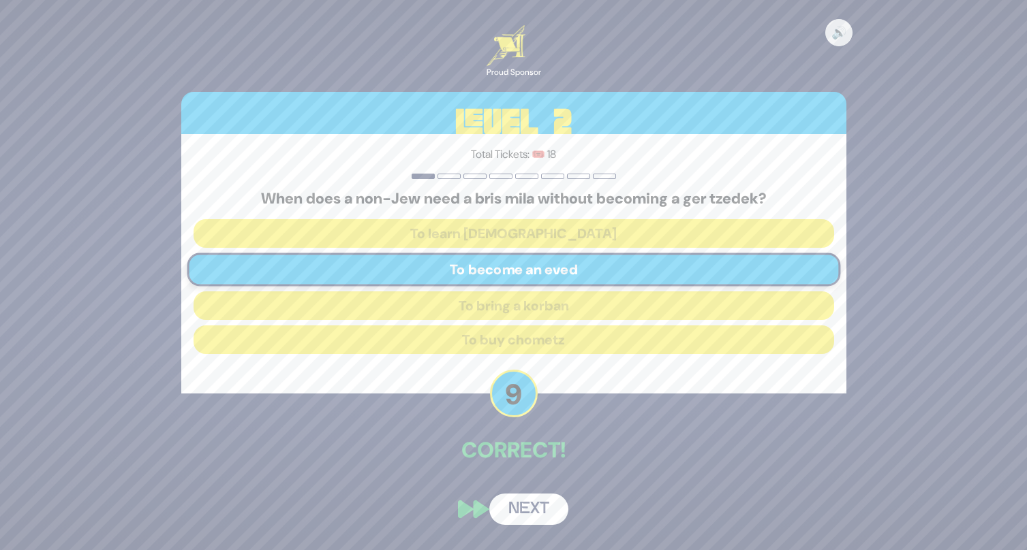
click at [529, 511] on button "Next" at bounding box center [528, 509] width 79 height 31
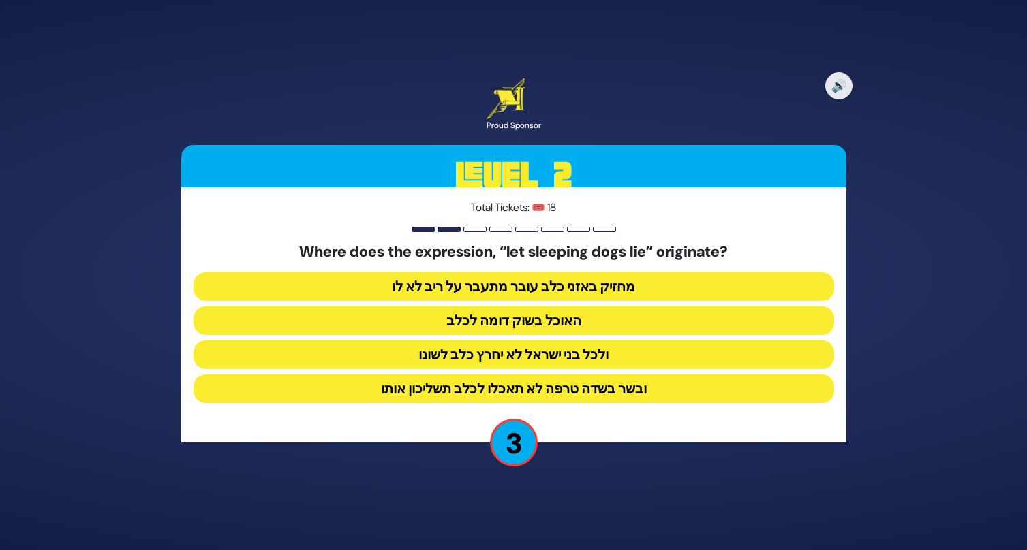
click at [654, 388] on button "ובשר בשדה טרפה לא תאכלו לכלב תשליכון אותו" at bounding box center [513, 389] width 640 height 29
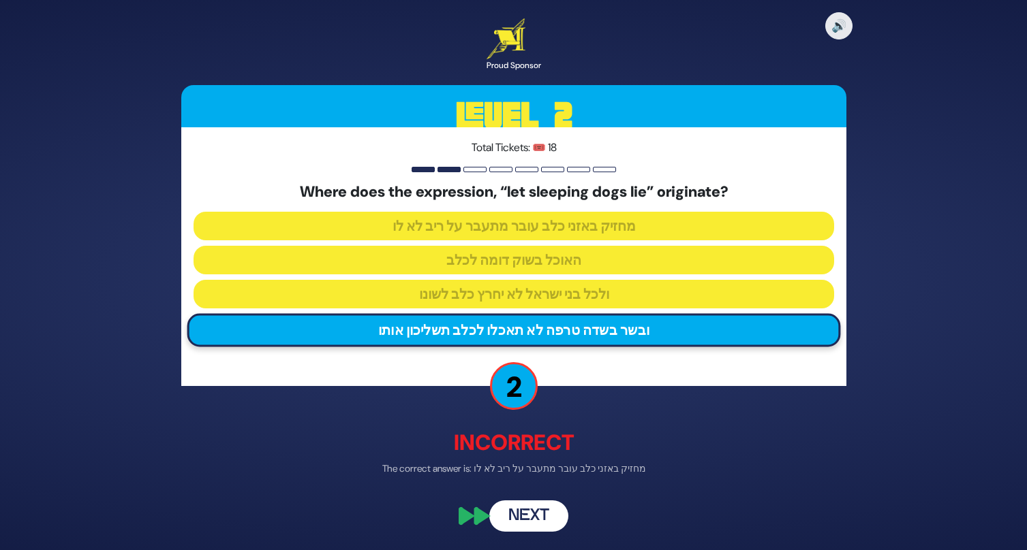
click at [541, 516] on button "Next" at bounding box center [528, 516] width 79 height 31
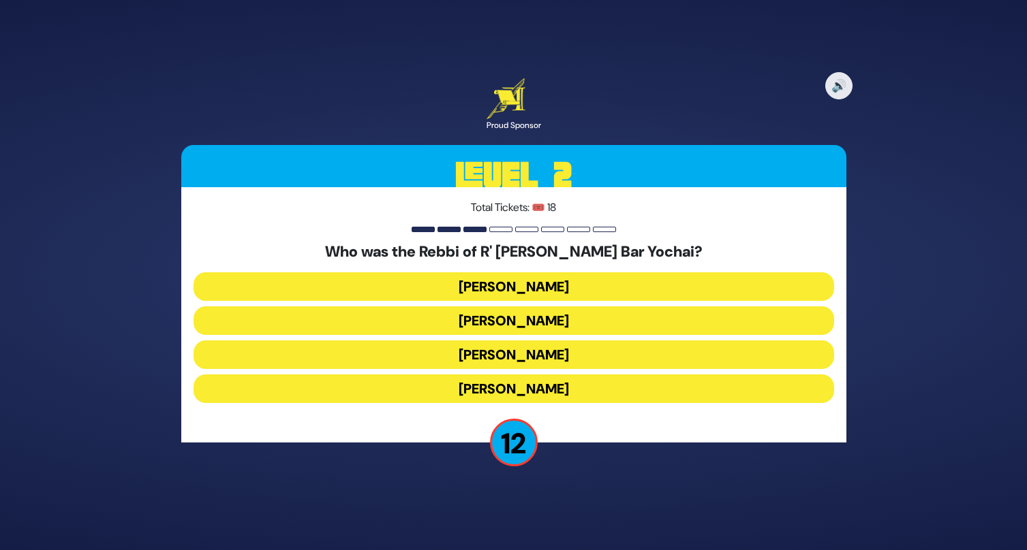
click at [557, 390] on button "Rabbi Akiva" at bounding box center [513, 389] width 640 height 29
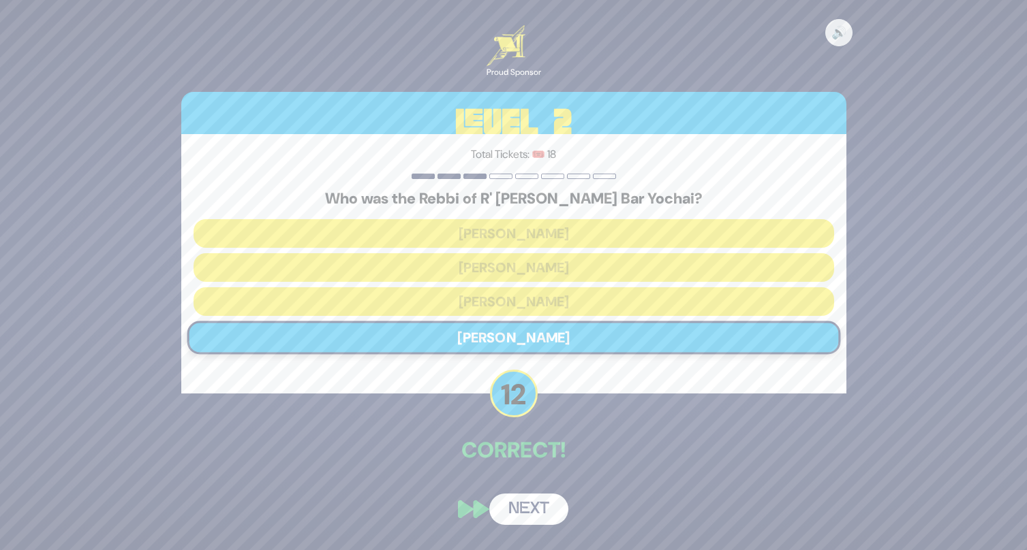
click at [524, 507] on button "Next" at bounding box center [528, 509] width 79 height 31
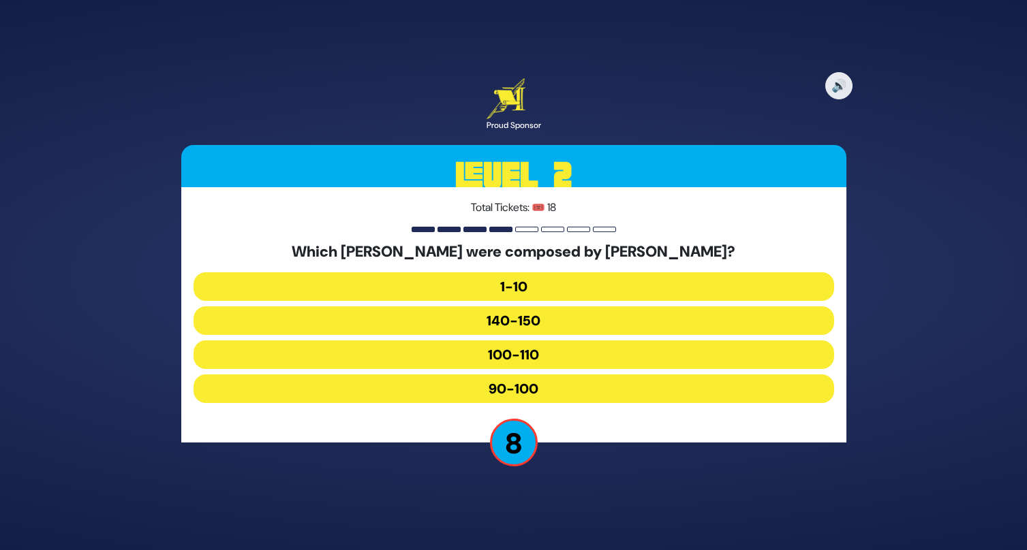
click at [608, 386] on button "90-100" at bounding box center [513, 389] width 640 height 29
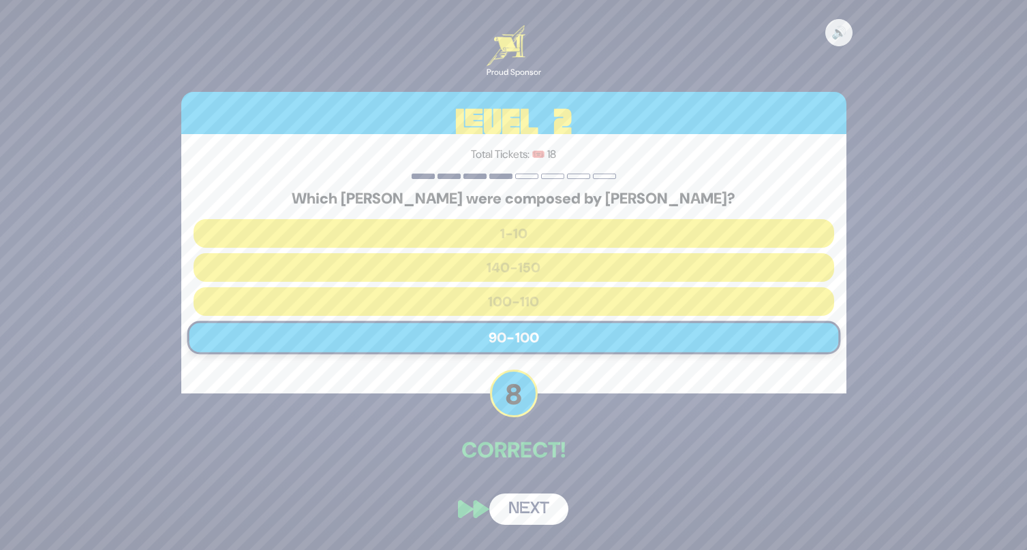
click at [541, 511] on button "Next" at bounding box center [528, 509] width 79 height 31
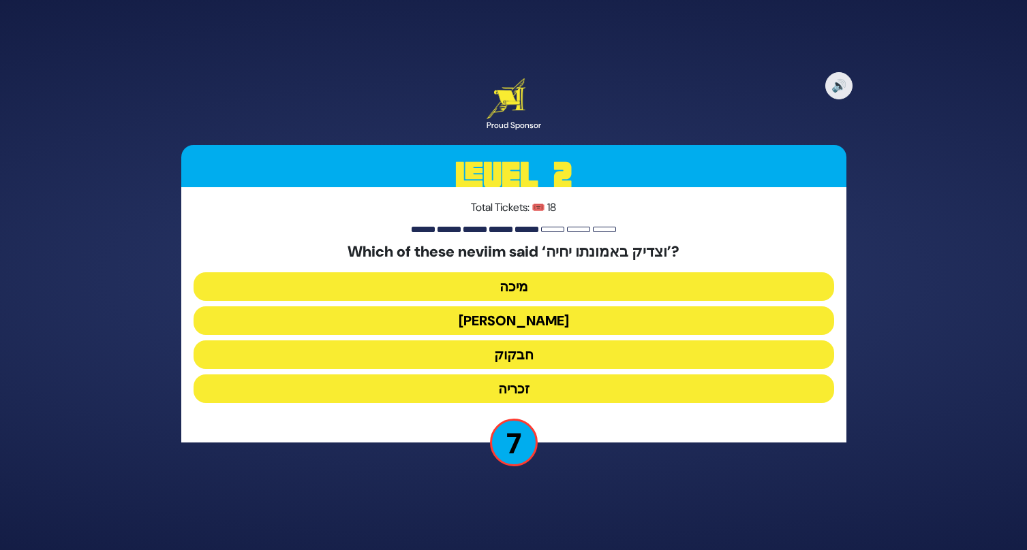
click at [579, 289] on button "מיכה" at bounding box center [513, 286] width 640 height 29
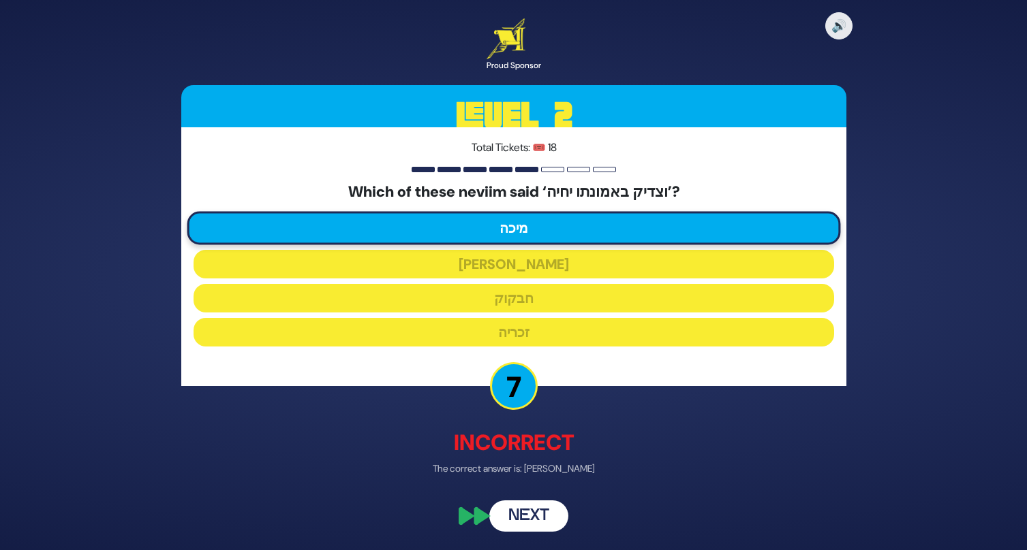
click at [544, 515] on button "Next" at bounding box center [528, 516] width 79 height 31
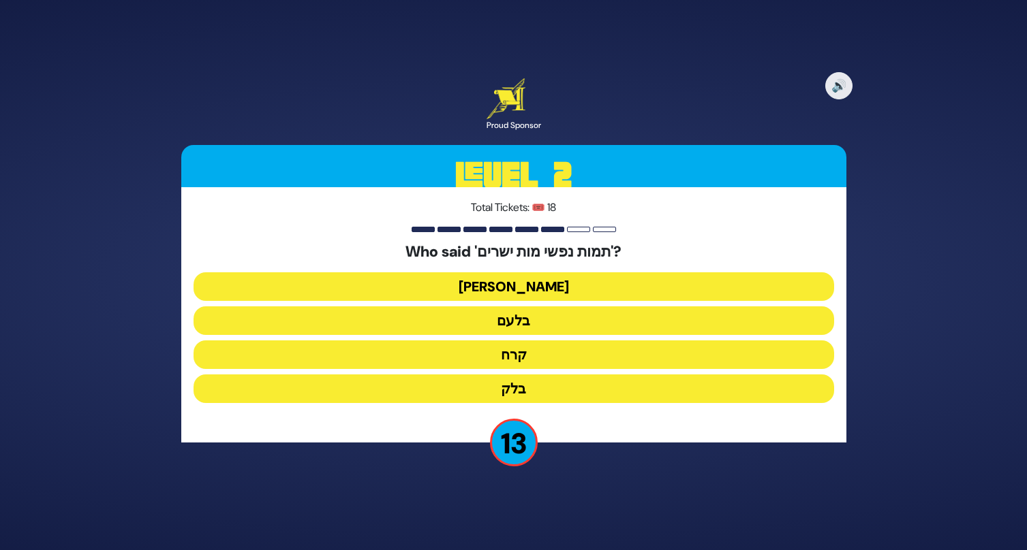
click at [573, 323] on button "בלעם" at bounding box center [513, 321] width 640 height 29
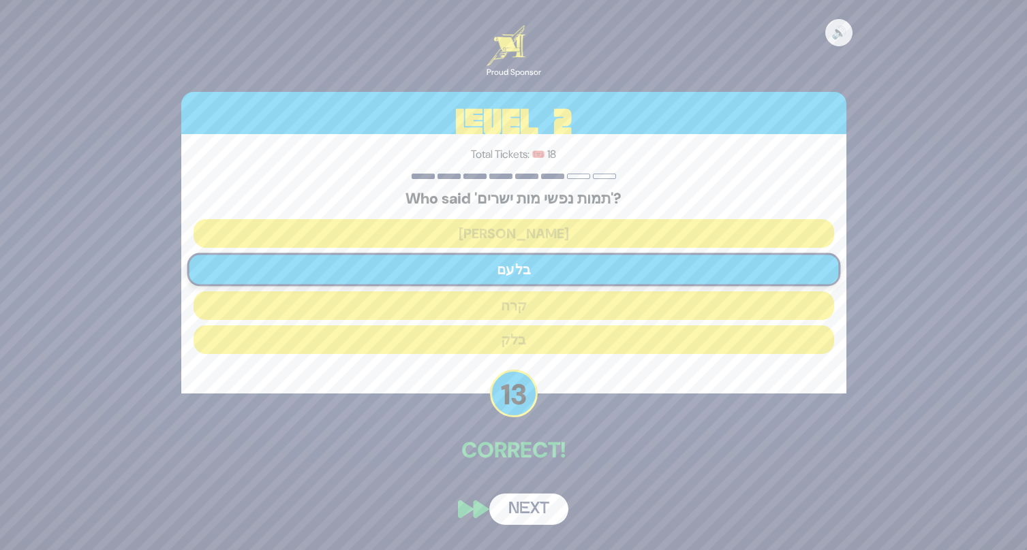
click at [531, 513] on button "Next" at bounding box center [528, 509] width 79 height 31
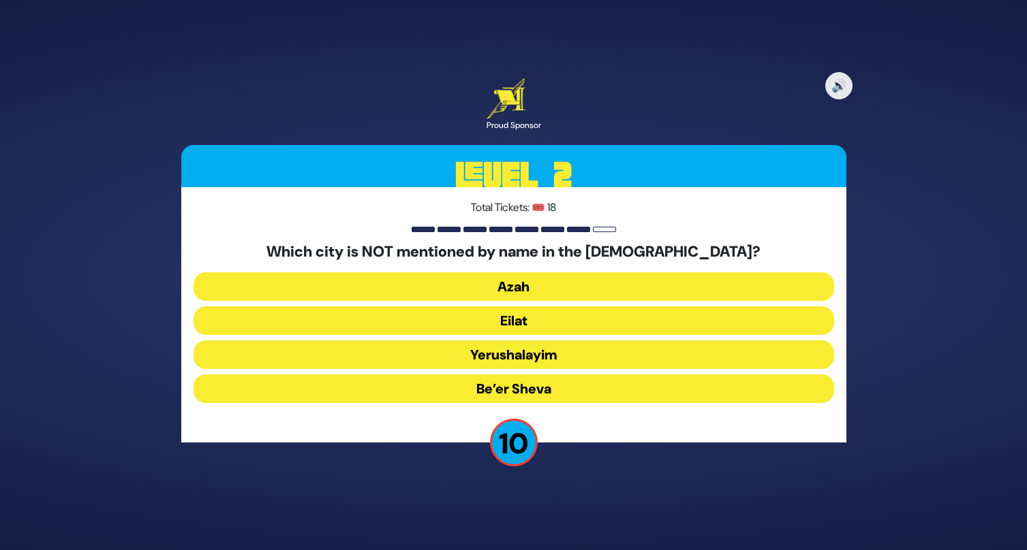
click at [619, 361] on button "Yerushalayim" at bounding box center [513, 355] width 640 height 29
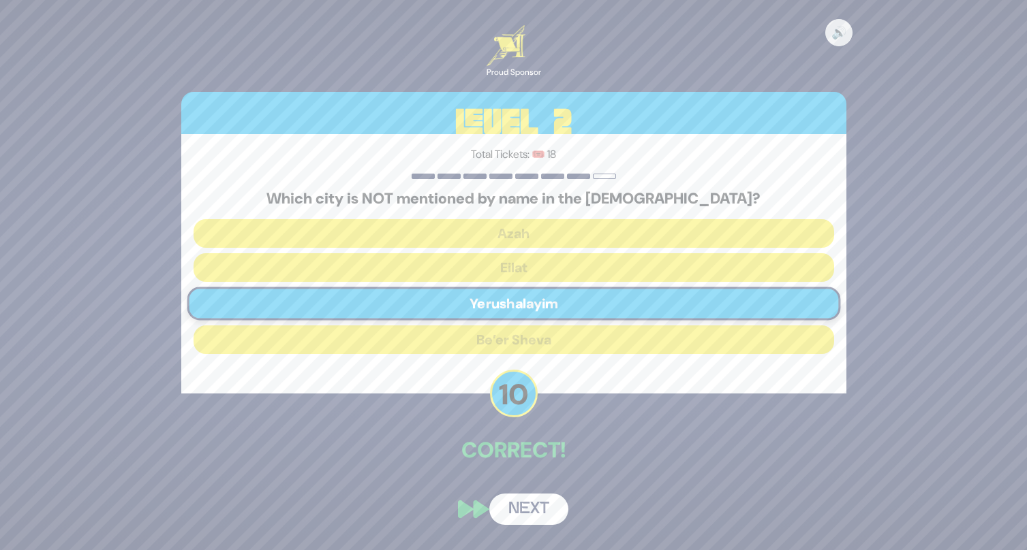
click at [558, 505] on button "Next" at bounding box center [528, 509] width 79 height 31
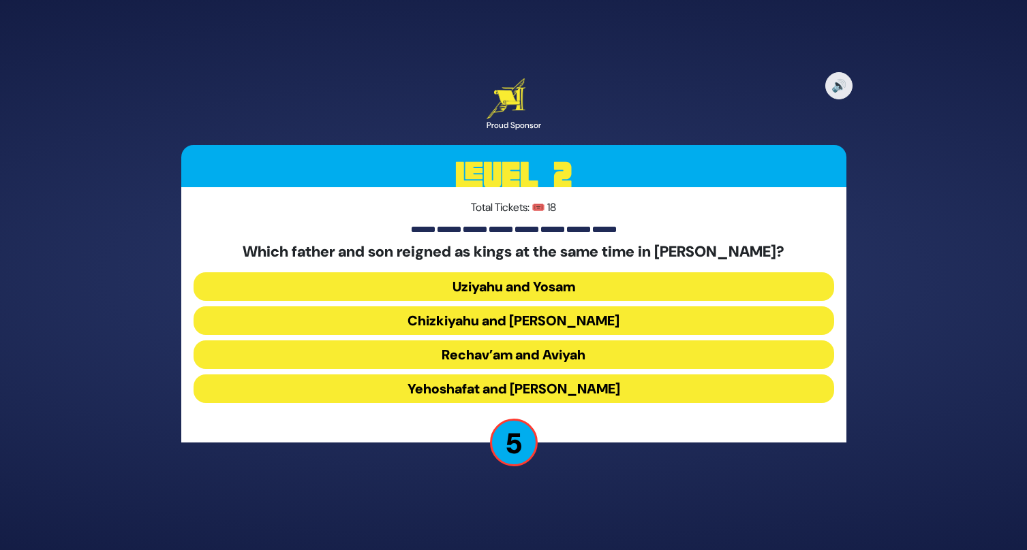
click at [497, 322] on button "Chizkiyahu and Menashe" at bounding box center [513, 321] width 640 height 29
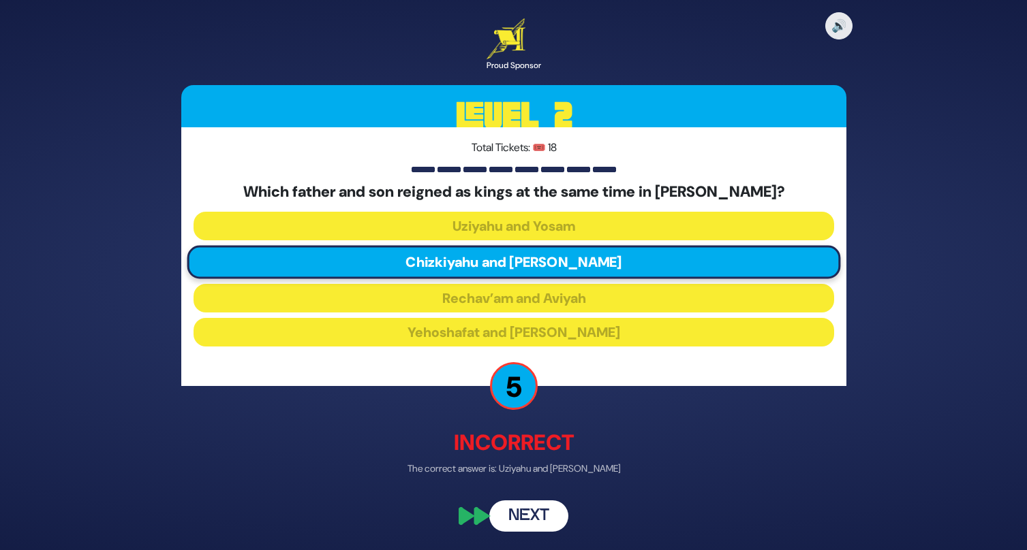
click at [532, 516] on button "Next" at bounding box center [528, 516] width 79 height 31
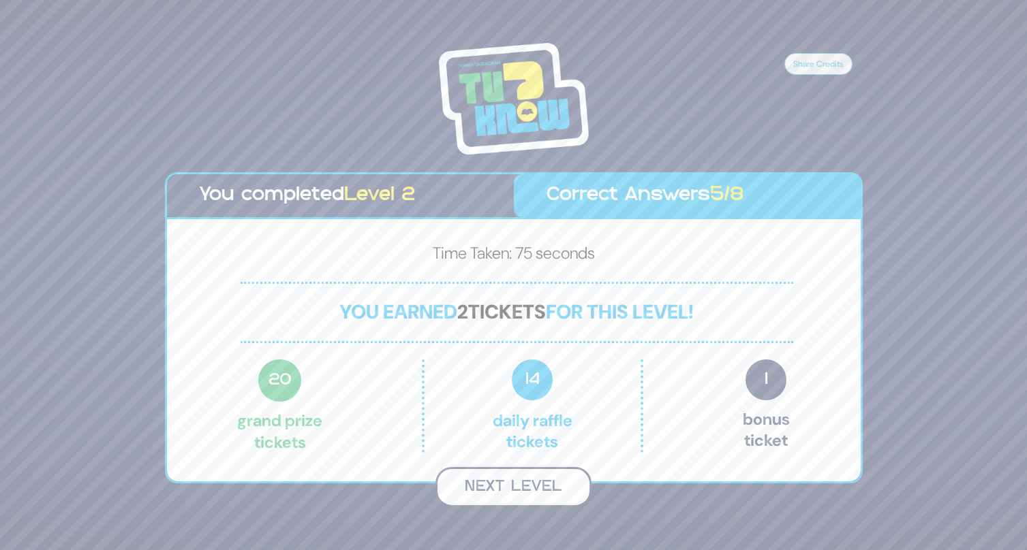
click at [507, 482] on button "Next Level" at bounding box center [513, 487] width 156 height 40
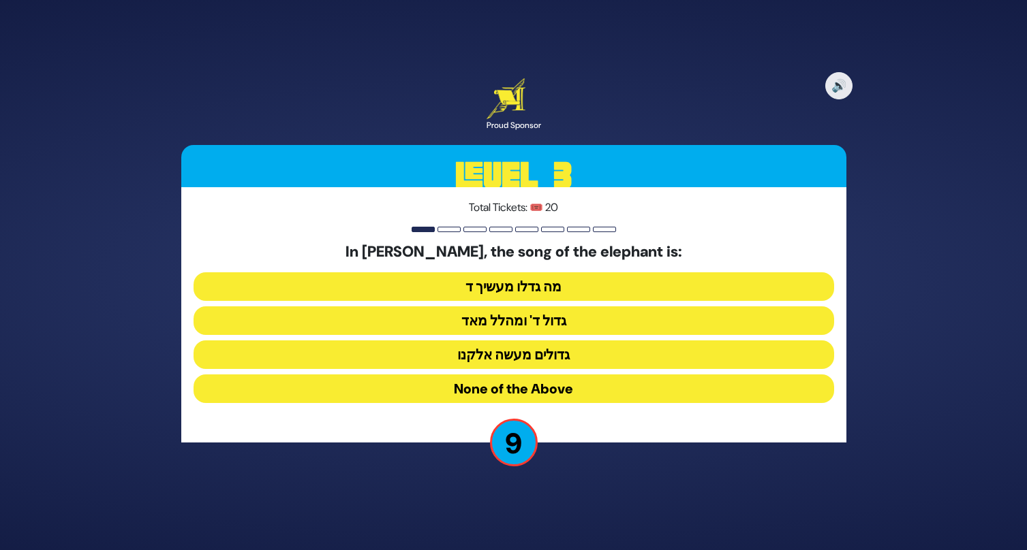
click at [388, 388] on button "None of the Above" at bounding box center [513, 389] width 640 height 29
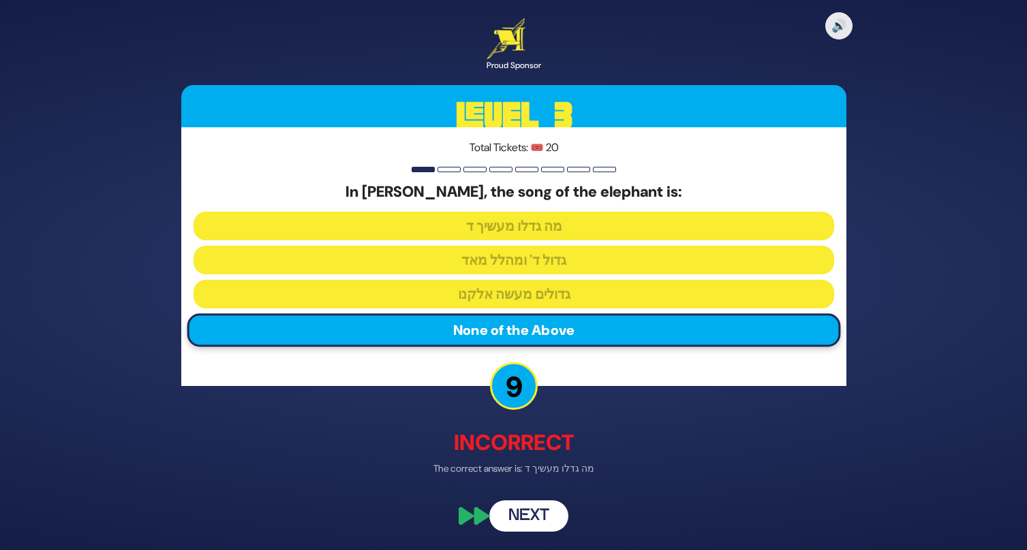
click at [535, 524] on button "Next" at bounding box center [528, 516] width 79 height 31
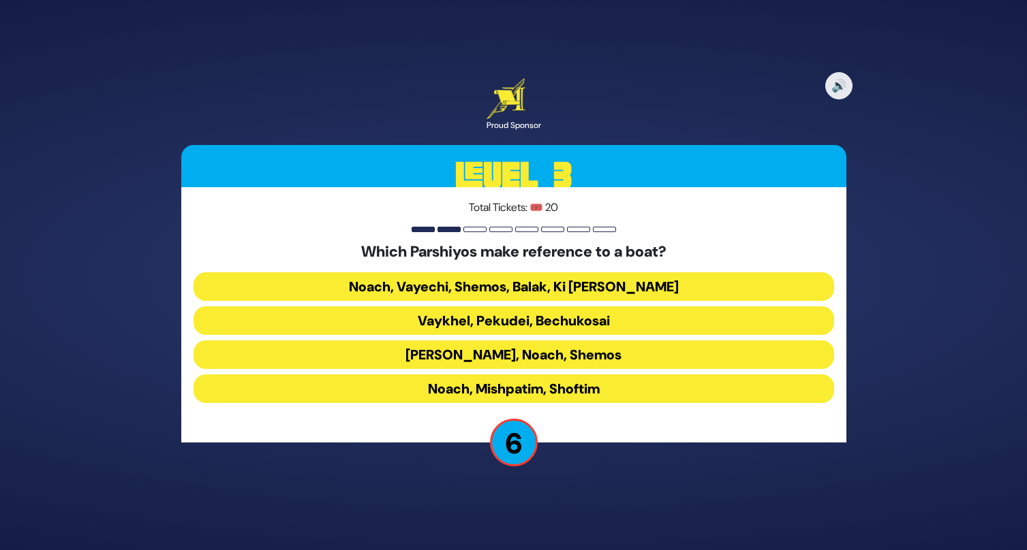
click at [338, 287] on button "Noach, Vayechi, Shemos, Balak, Ki Savo" at bounding box center [513, 286] width 640 height 29
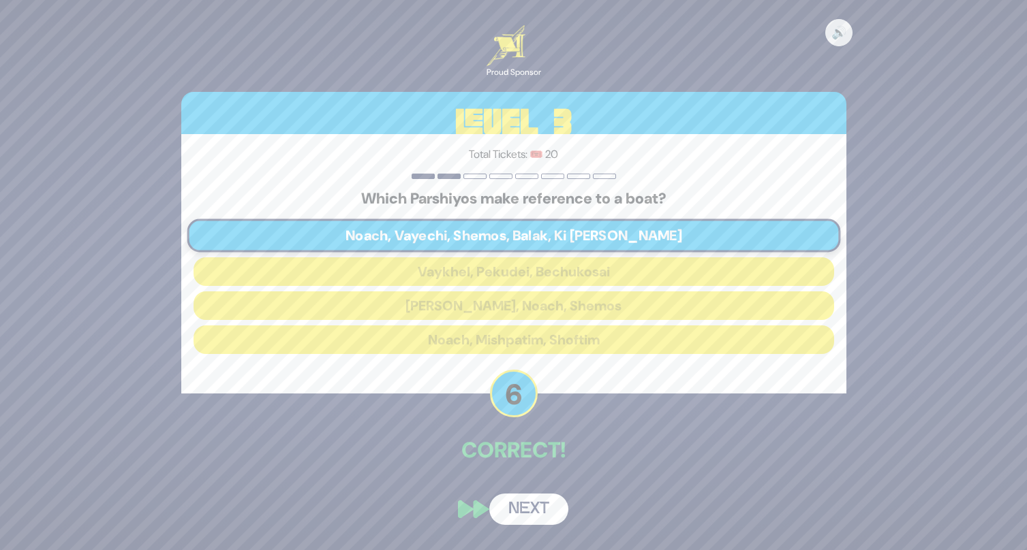
click at [531, 501] on button "Next" at bounding box center [528, 509] width 79 height 31
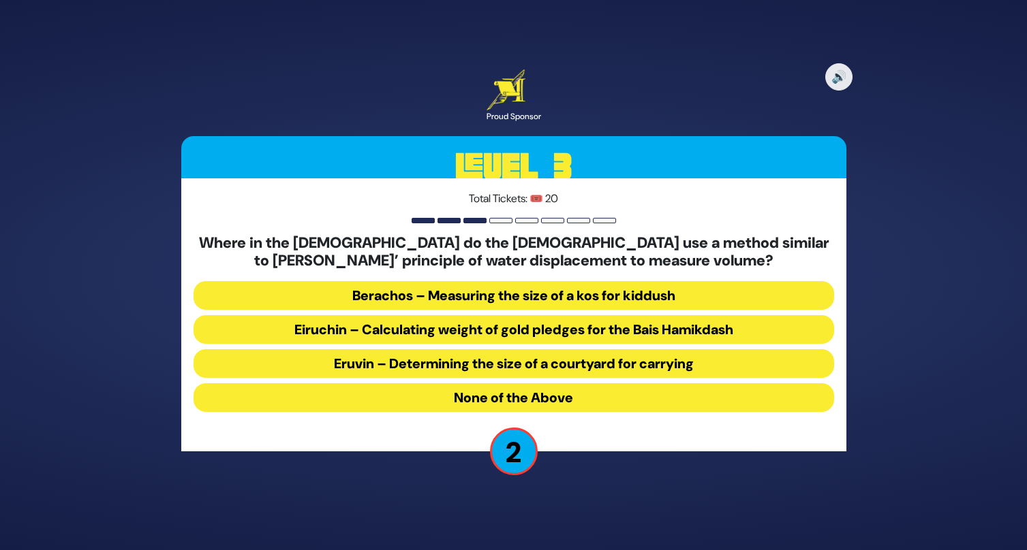
click at [317, 298] on button "Berachos – Measuring the size of a kos for kiddush" at bounding box center [513, 295] width 640 height 29
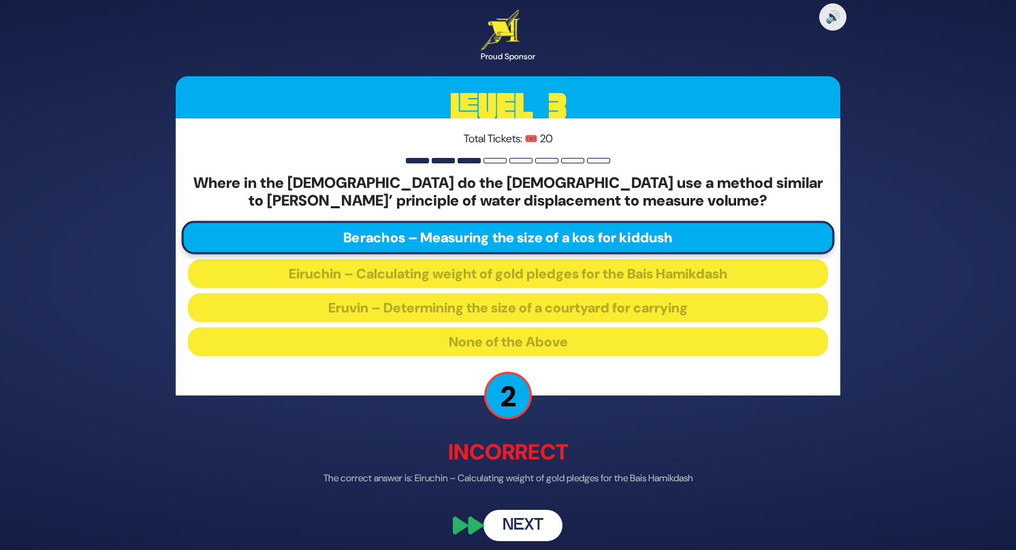
click at [528, 529] on button "Next" at bounding box center [523, 525] width 79 height 31
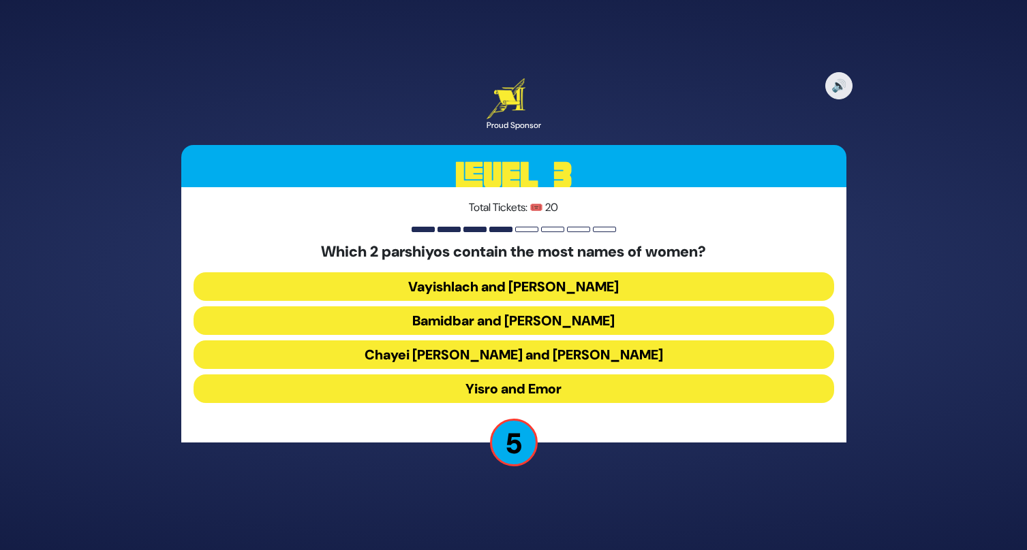
click at [368, 322] on button "Bamidbar and Matos" at bounding box center [513, 321] width 640 height 29
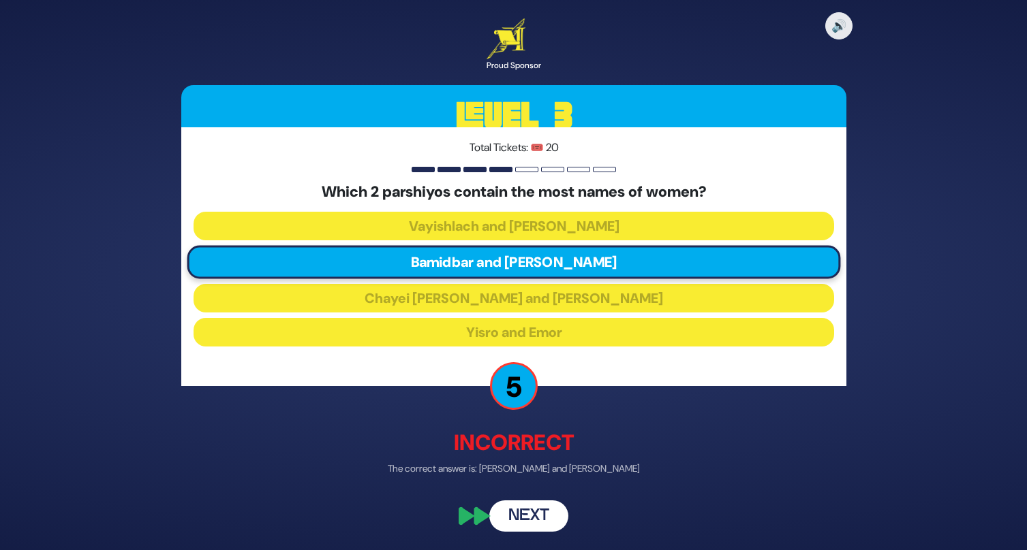
click at [531, 522] on button "Next" at bounding box center [528, 516] width 79 height 31
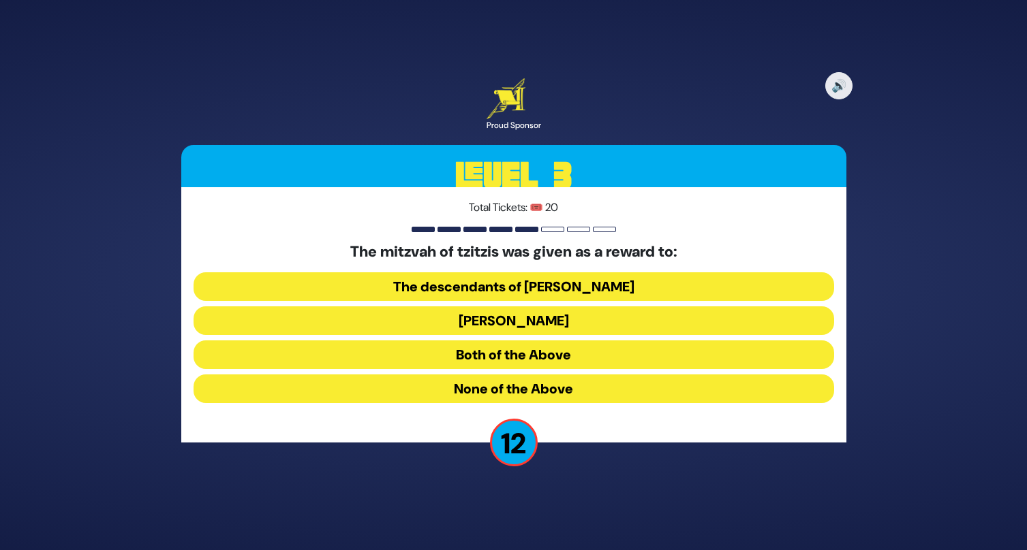
click at [370, 360] on button "Both of the Above" at bounding box center [513, 355] width 640 height 29
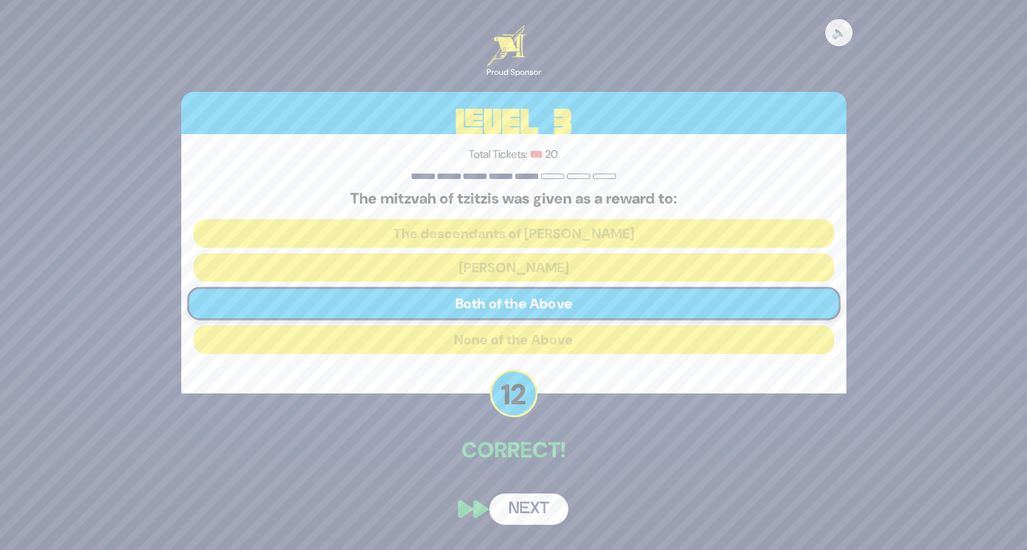
click at [532, 520] on button "Next" at bounding box center [528, 509] width 79 height 31
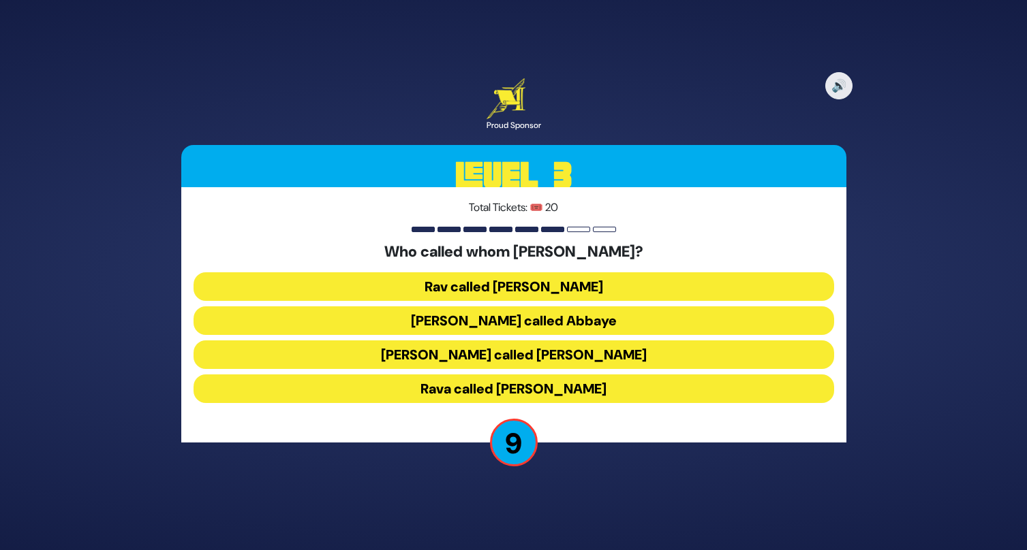
click at [558, 285] on button "Rav called Shmuel" at bounding box center [513, 286] width 640 height 29
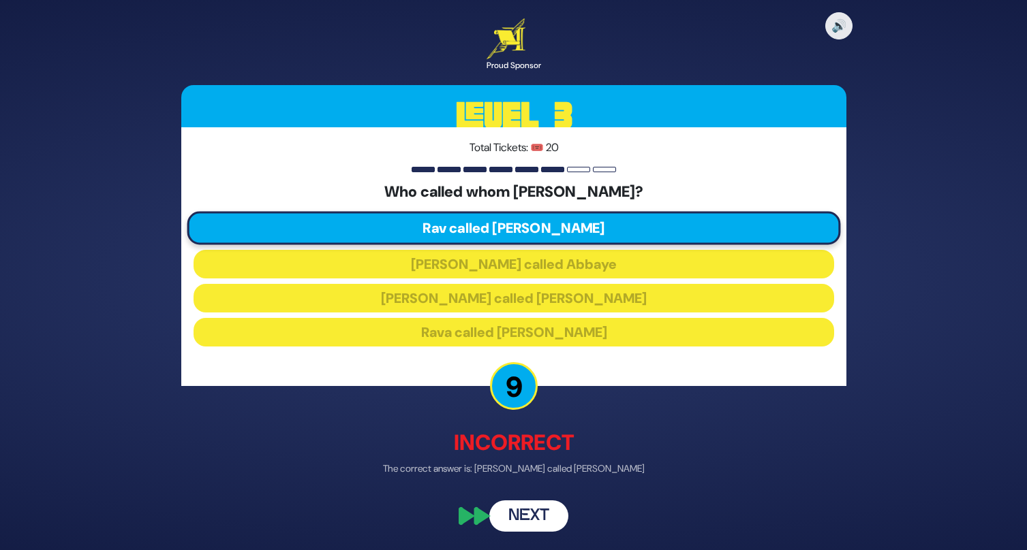
click at [518, 524] on button "Next" at bounding box center [528, 516] width 79 height 31
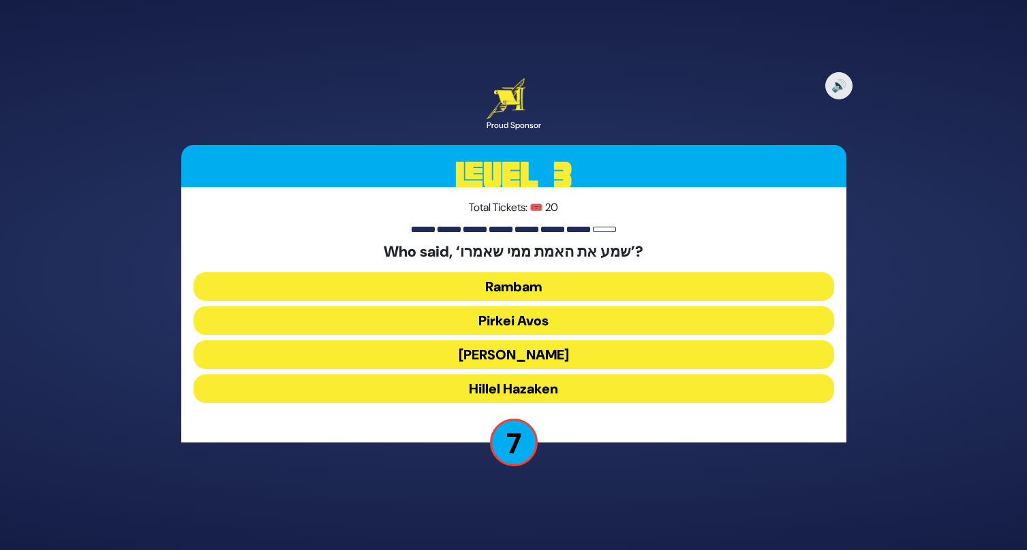
click at [446, 295] on button "Rambam" at bounding box center [513, 286] width 640 height 29
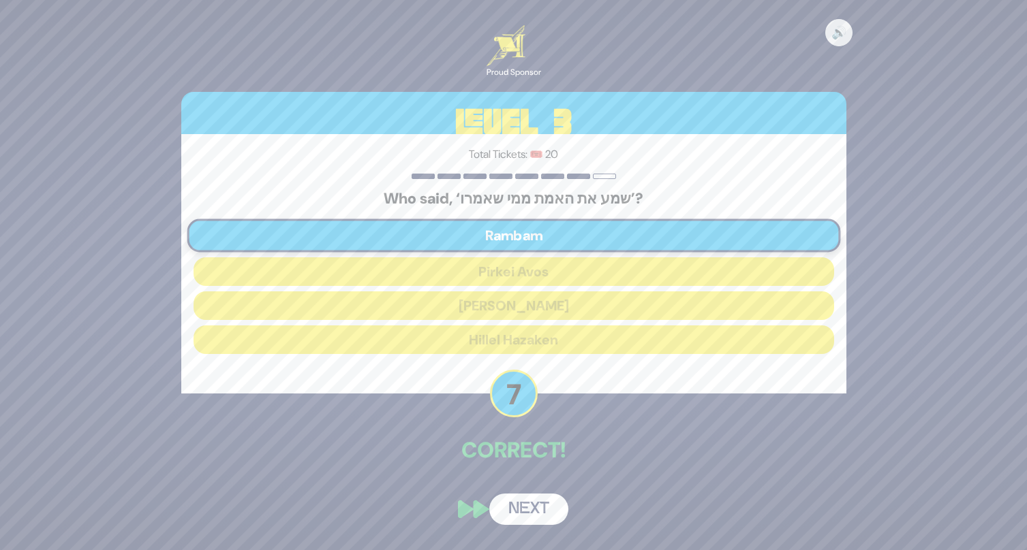
click at [513, 502] on button "Next" at bounding box center [528, 509] width 79 height 31
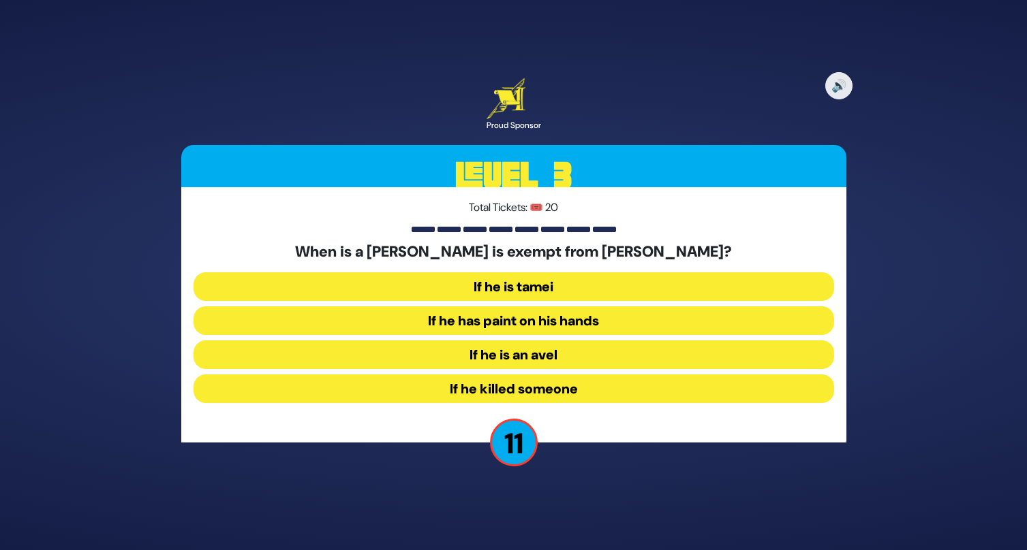
click at [419, 390] on button "If he killed someone" at bounding box center [513, 389] width 640 height 29
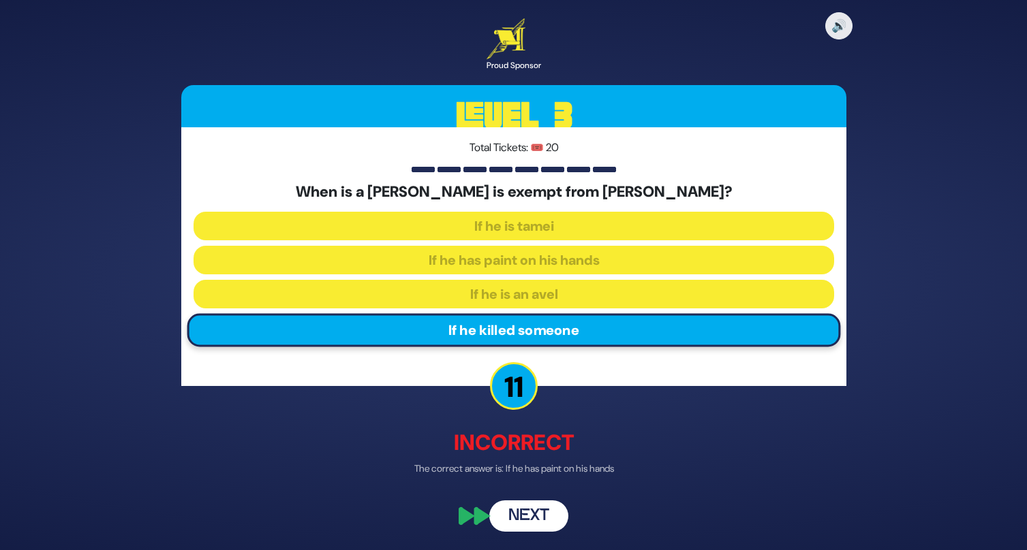
click at [514, 524] on button "Next" at bounding box center [528, 516] width 79 height 31
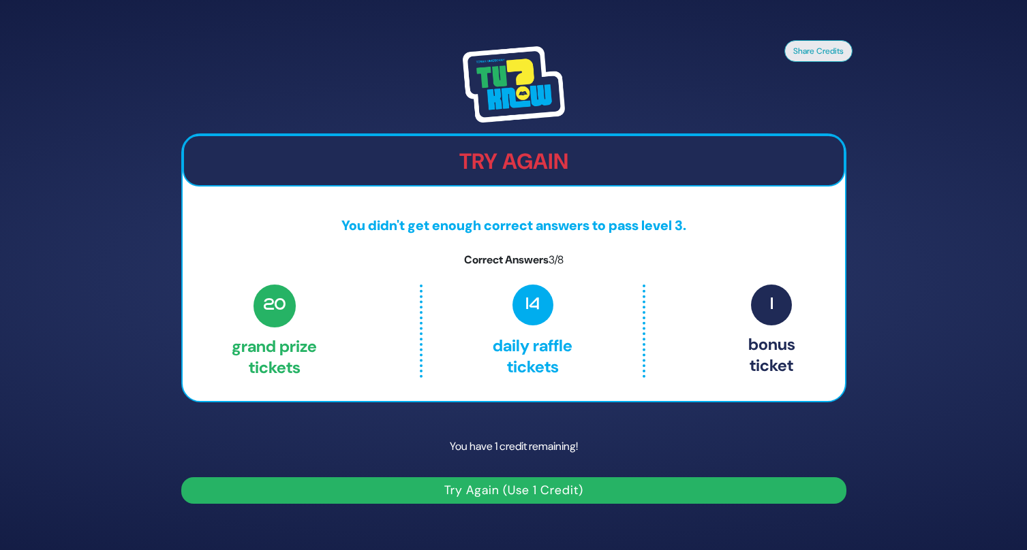
click at [475, 93] on img at bounding box center [514, 84] width 102 height 76
click at [484, 93] on img at bounding box center [514, 84] width 102 height 76
click at [484, 87] on img at bounding box center [514, 84] width 102 height 76
